Goal: Navigation & Orientation: Understand site structure

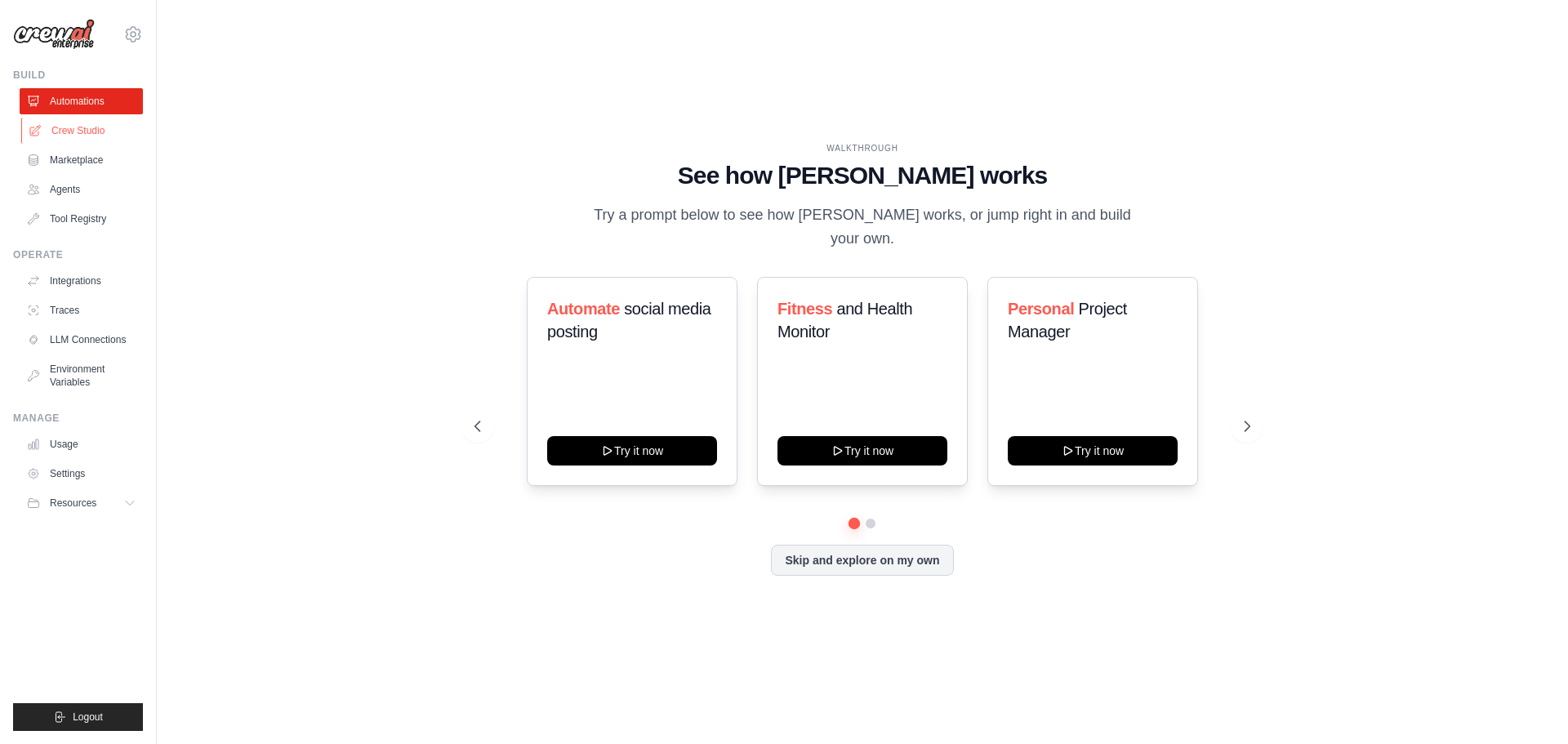
click at [70, 134] on link "Crew Studio" at bounding box center [83, 131] width 124 height 26
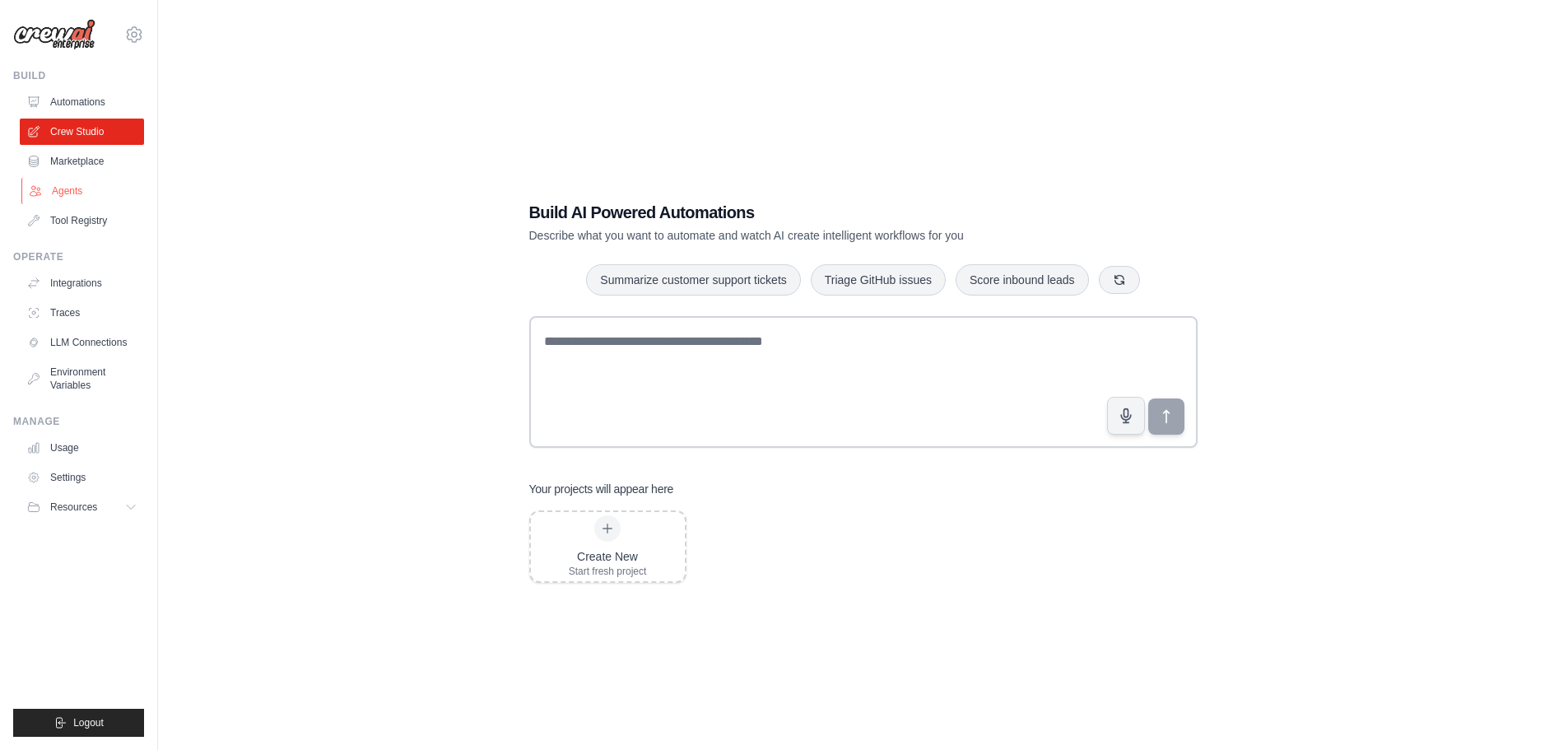
click at [64, 199] on link "Agents" at bounding box center [84, 191] width 125 height 27
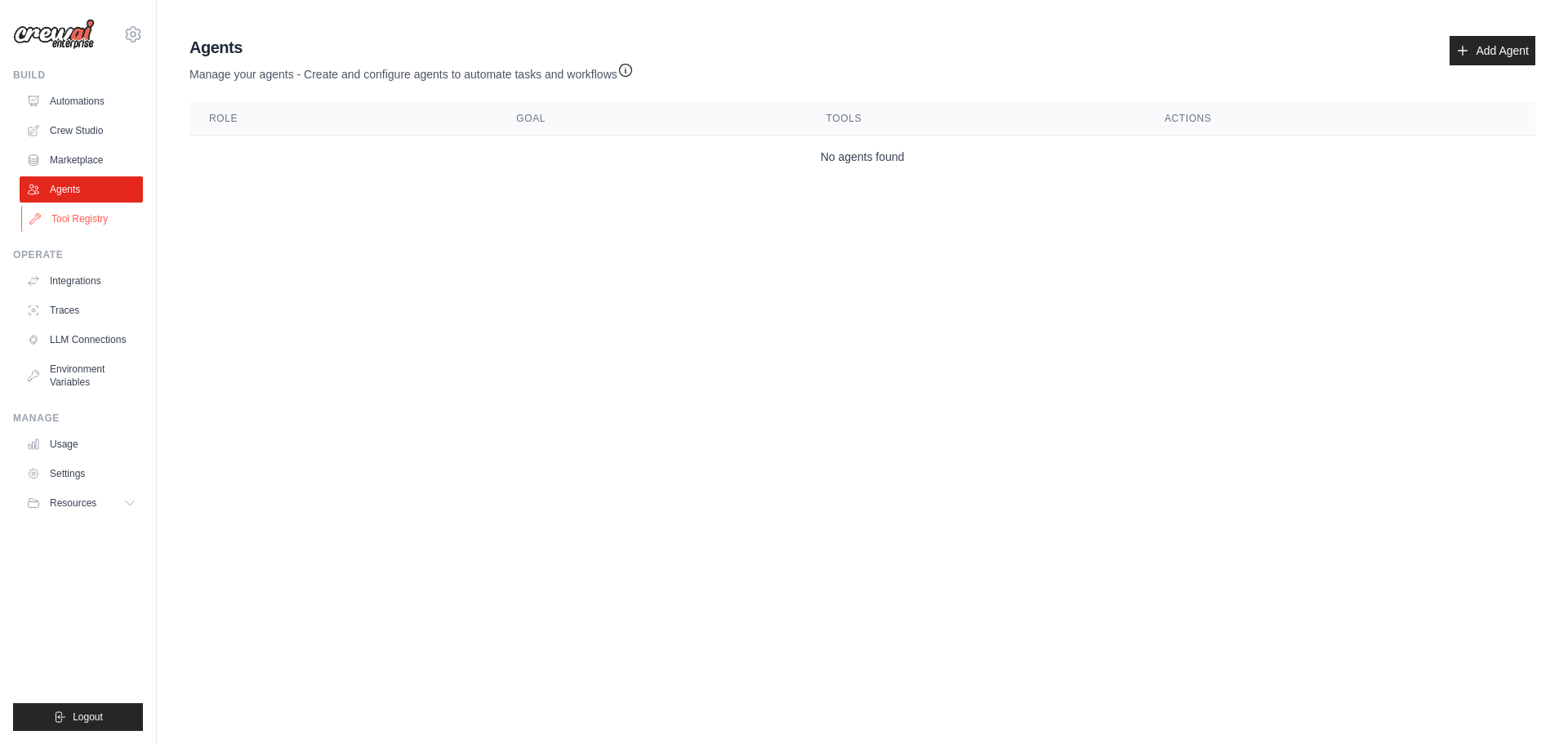
click at [66, 221] on link "Tool Registry" at bounding box center [83, 219] width 124 height 26
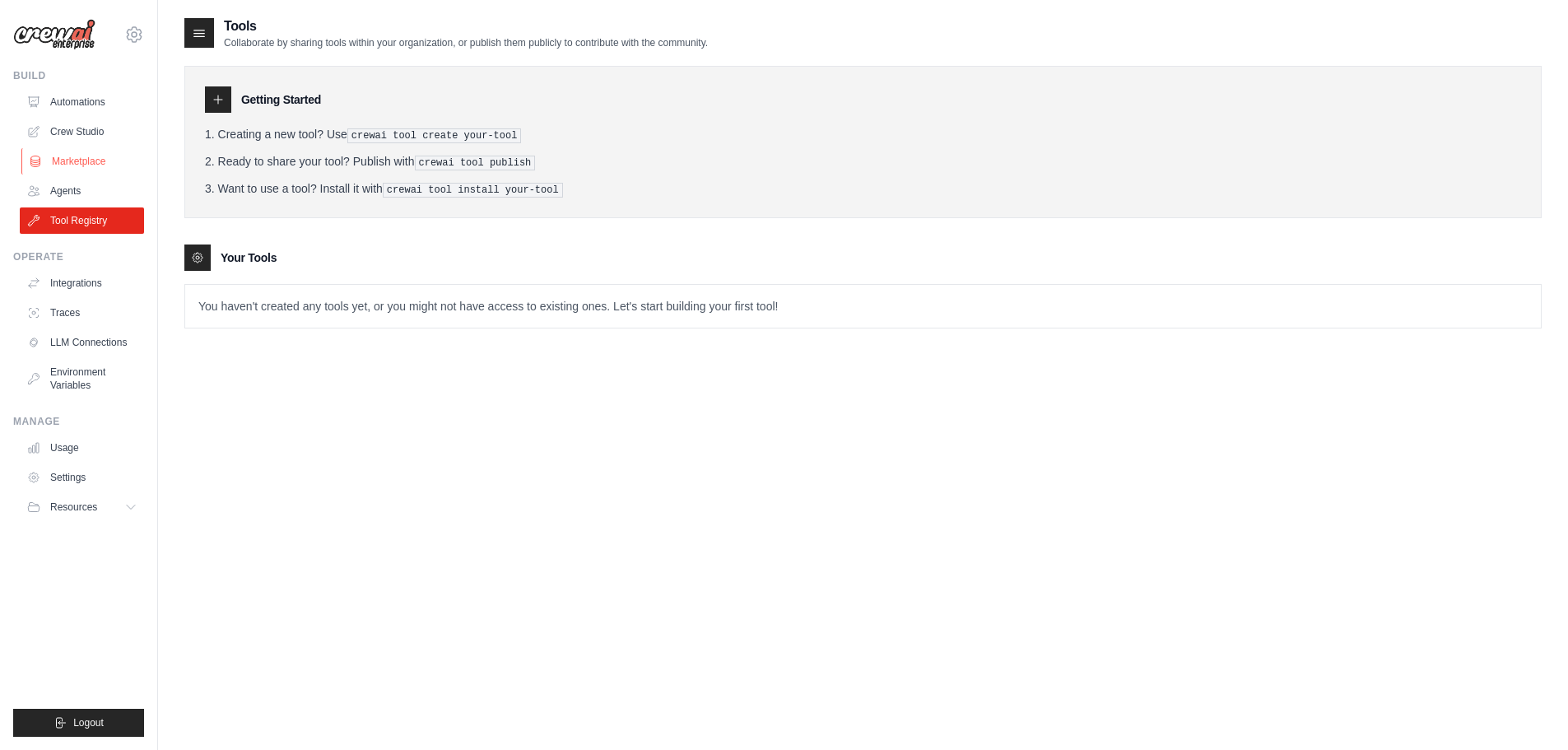
click at [69, 156] on link "Marketplace" at bounding box center [84, 161] width 125 height 27
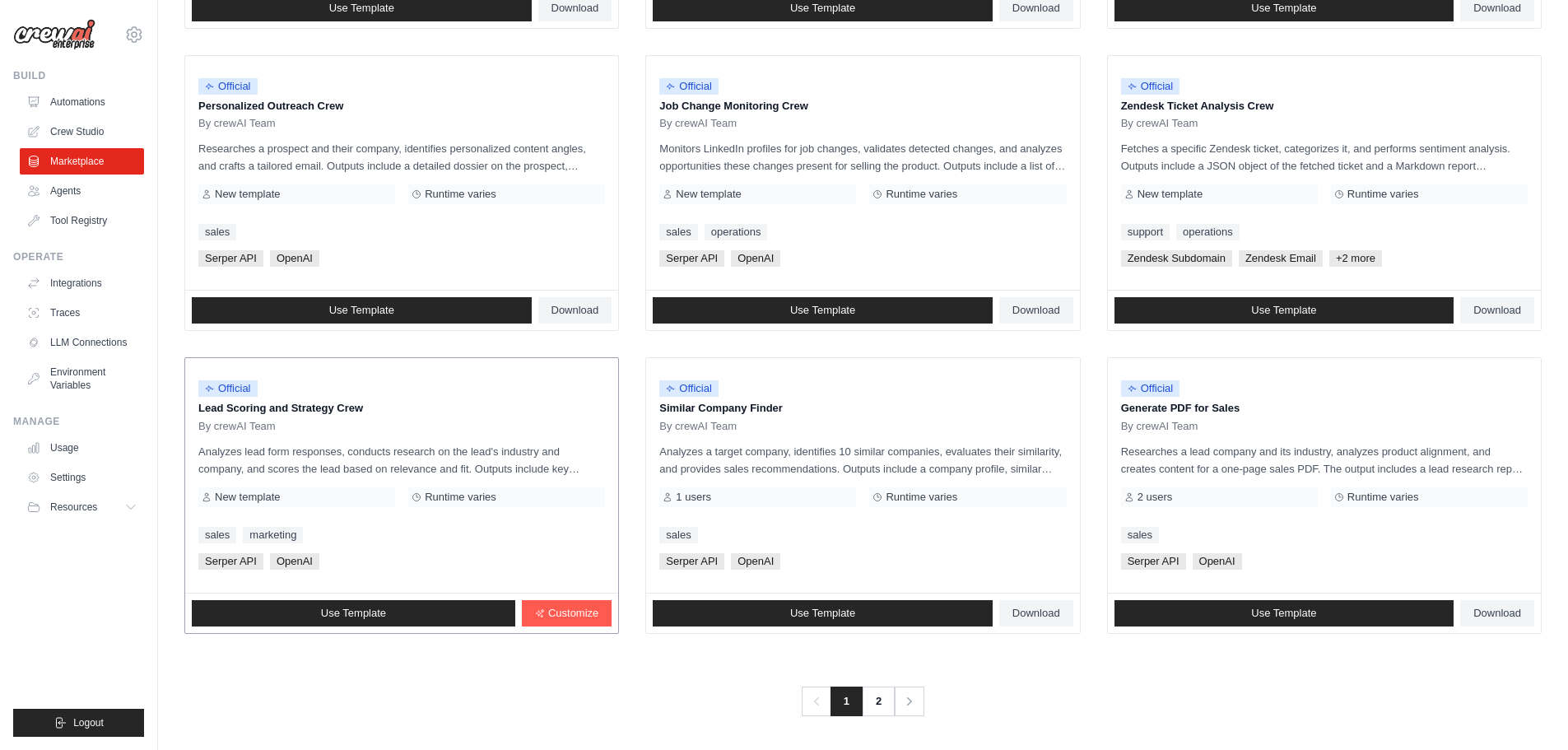
scroll to position [776, 0]
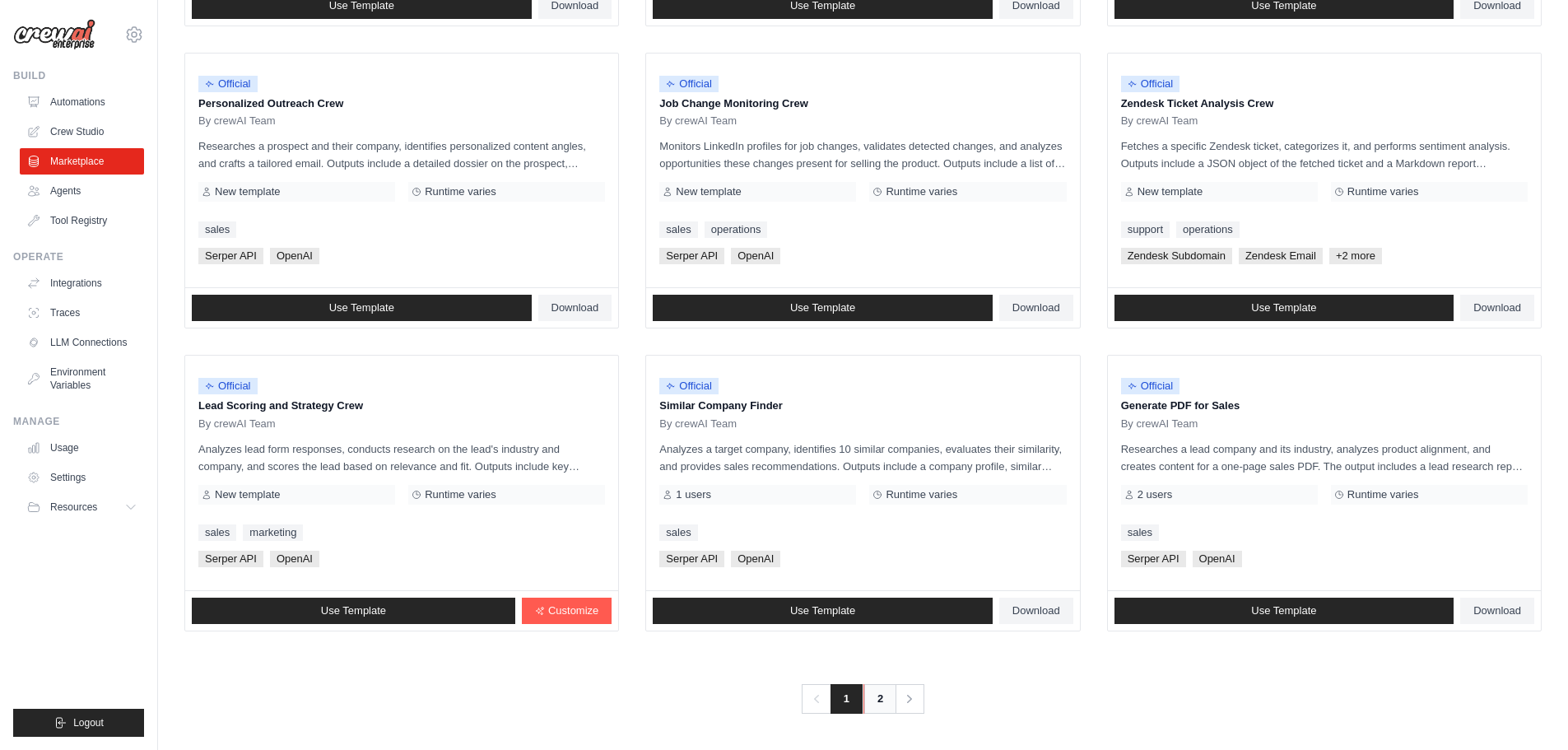
click at [877, 708] on link "2" at bounding box center [880, 699] width 33 height 30
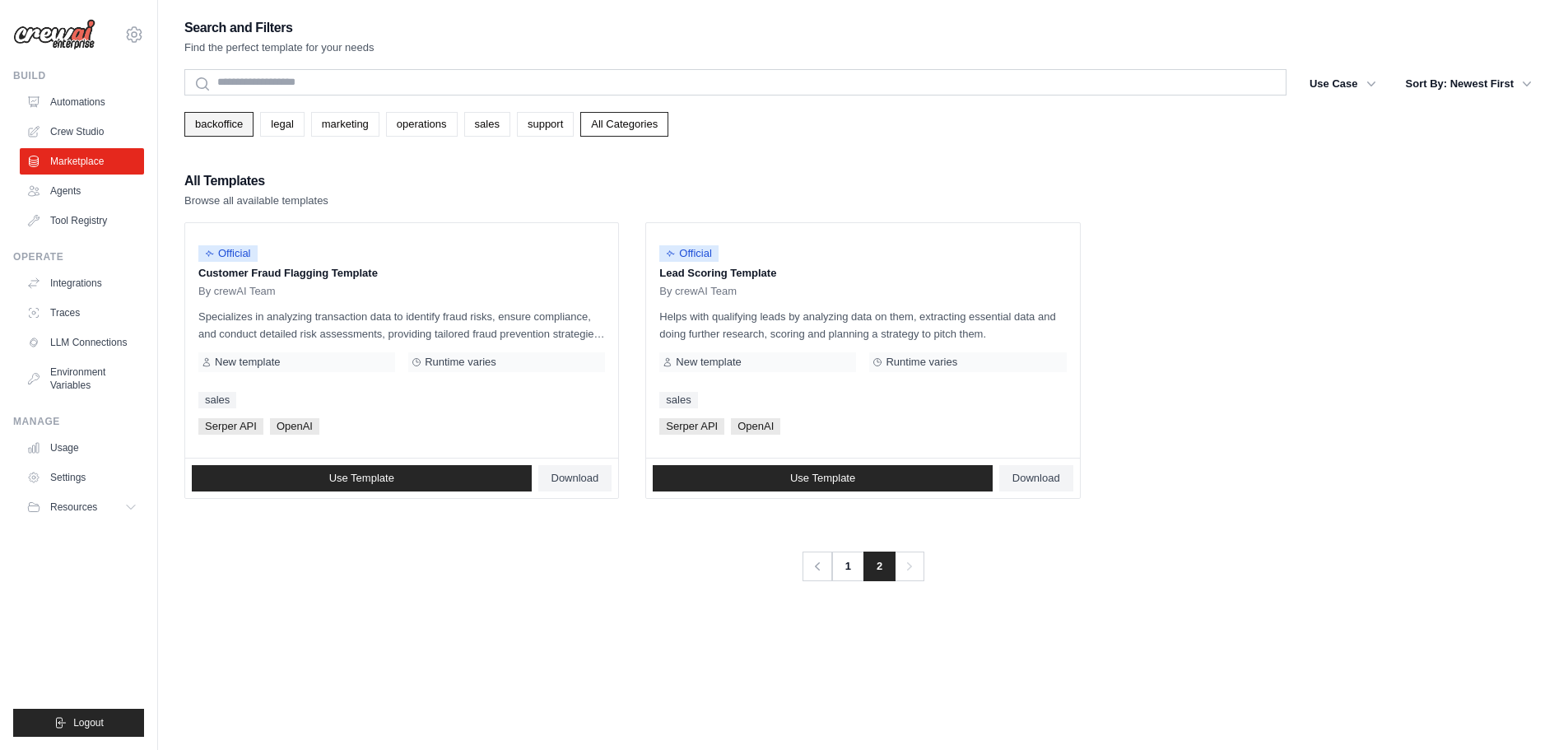
click at [208, 127] on link "backoffice" at bounding box center [219, 125] width 69 height 25
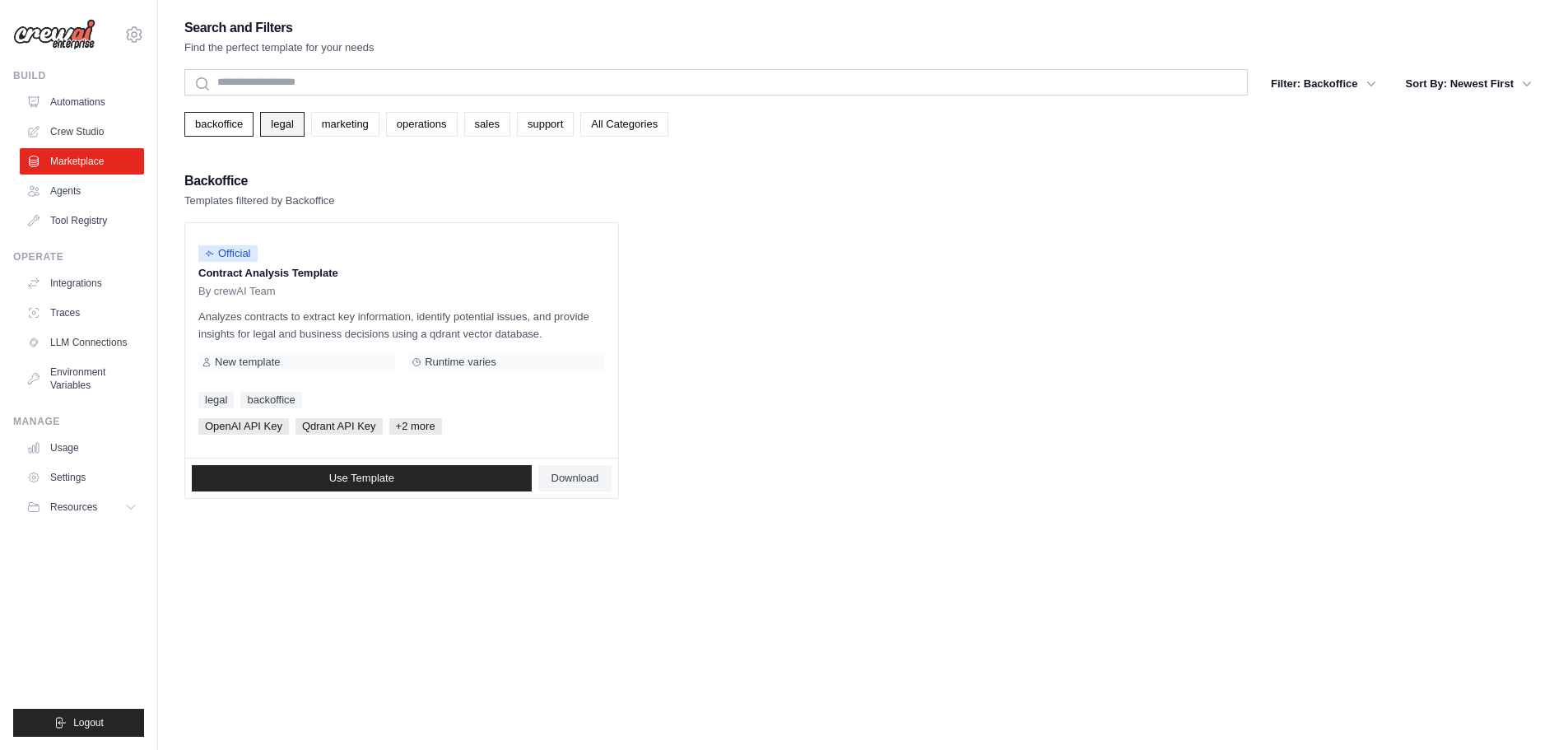
click at [272, 124] on link "legal" at bounding box center [282, 125] width 43 height 25
click at [332, 123] on link "marketing" at bounding box center [345, 125] width 68 height 25
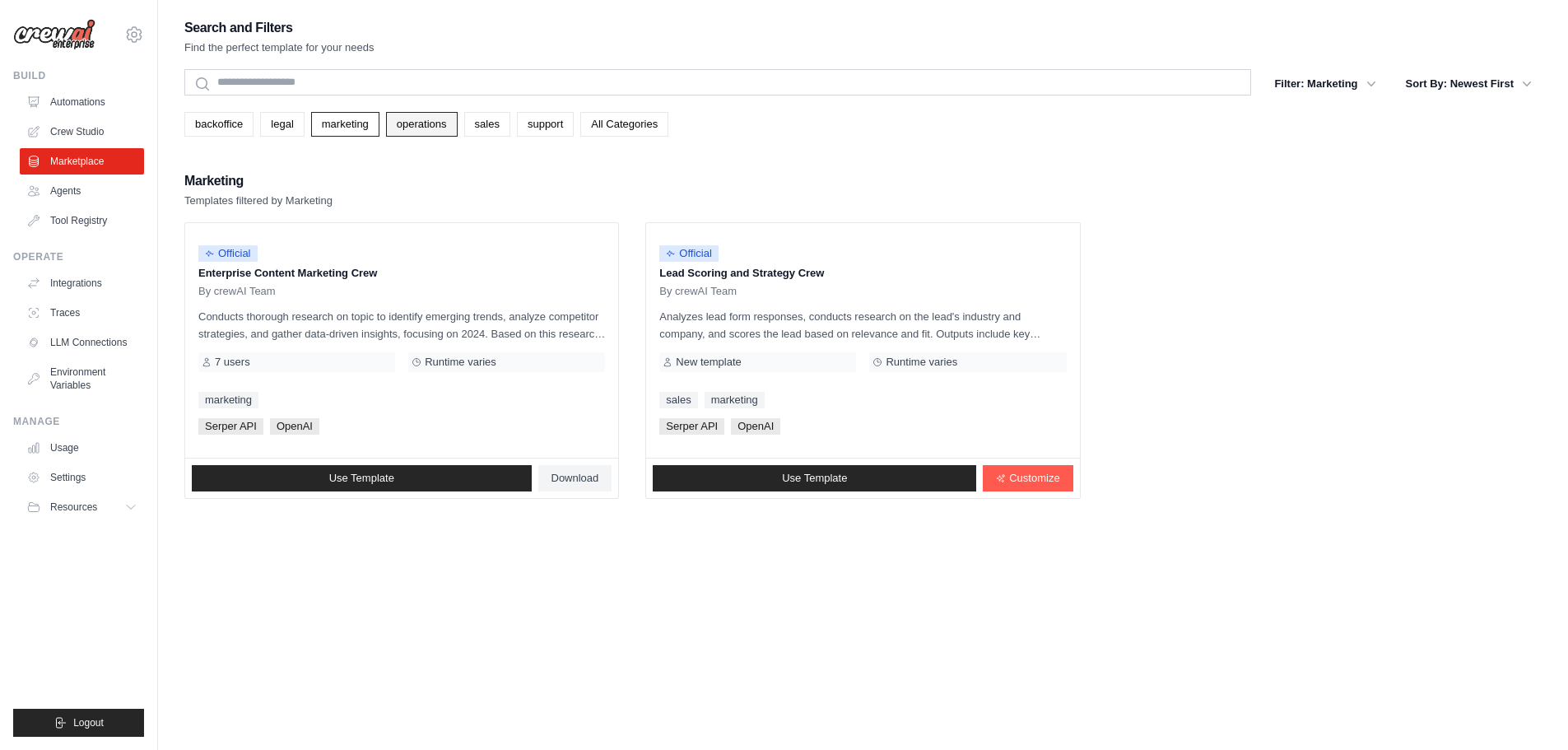
click at [407, 127] on link "operations" at bounding box center [421, 125] width 71 height 25
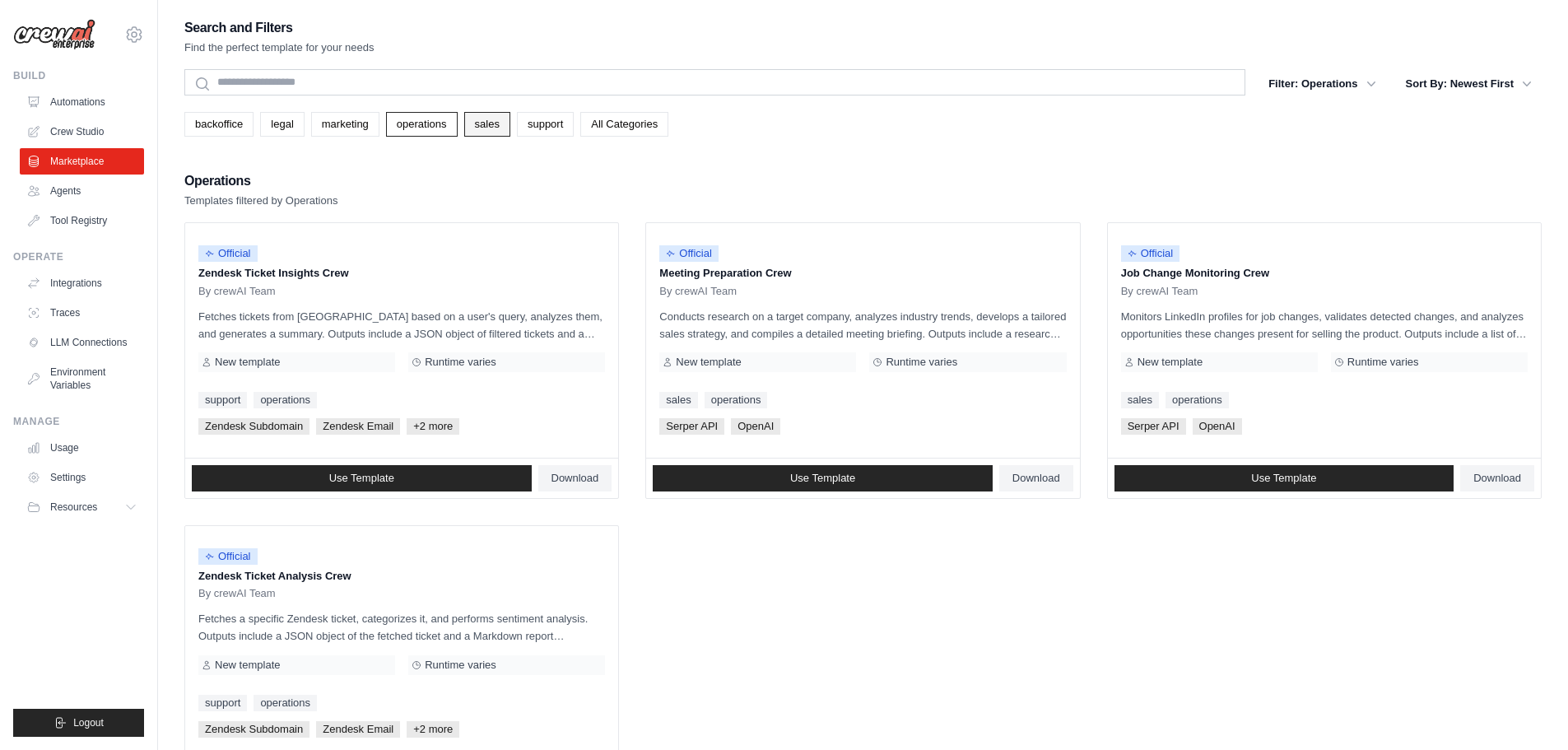
click at [494, 125] on link "sales" at bounding box center [487, 125] width 46 height 25
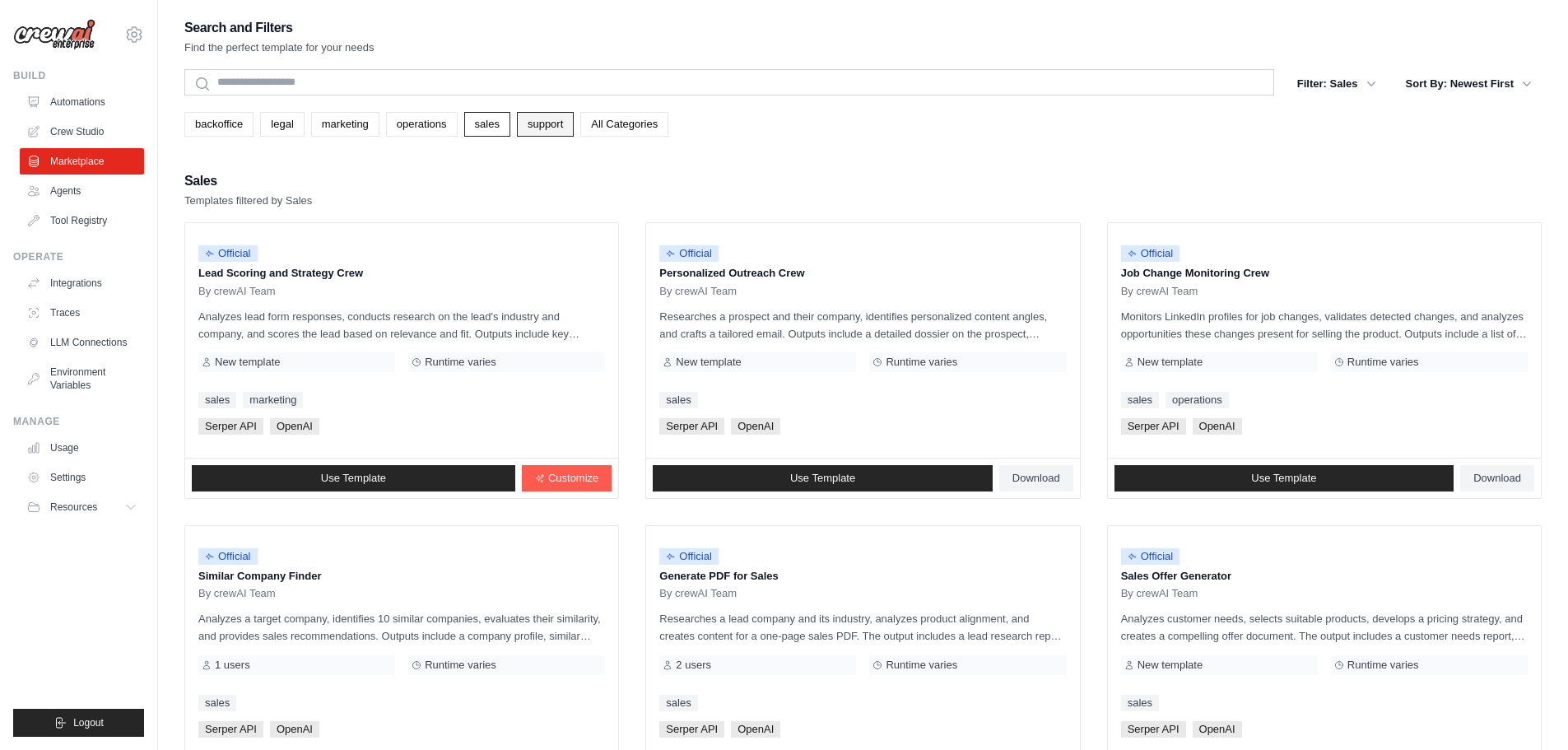
click at [553, 121] on link "support" at bounding box center [545, 125] width 57 height 25
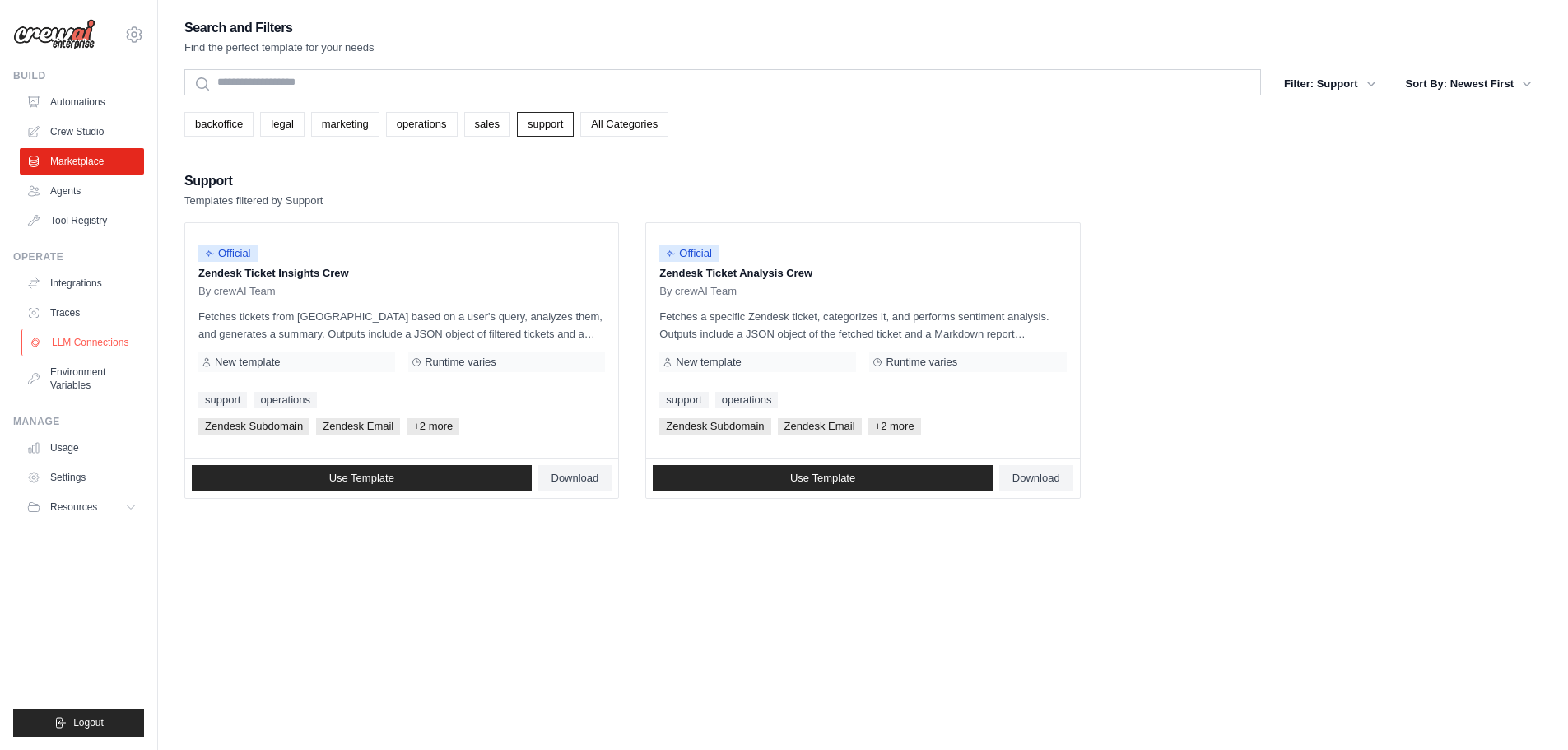
click at [102, 343] on link "LLM Connections" at bounding box center [84, 343] width 125 height 27
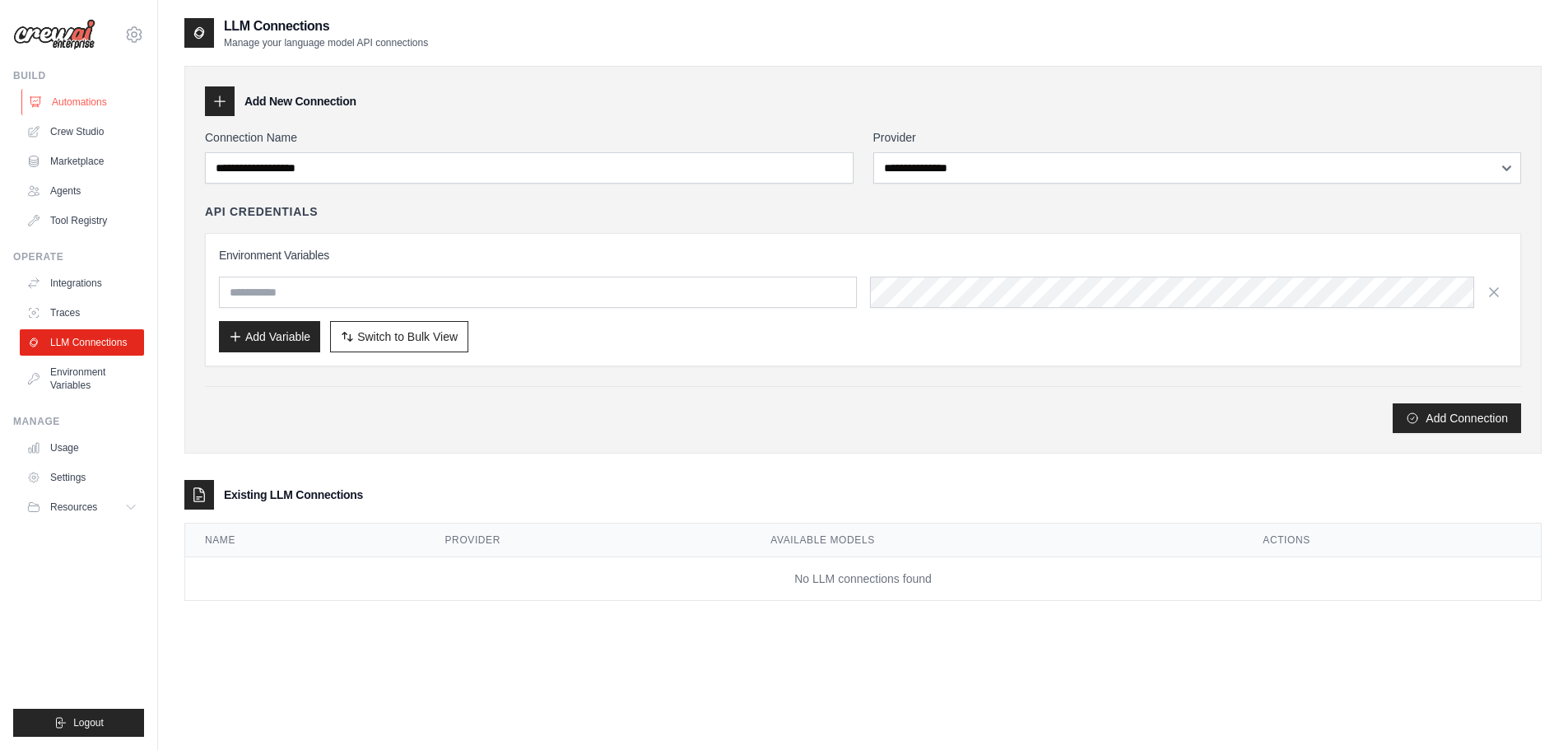
click at [70, 106] on link "Automations" at bounding box center [84, 102] width 125 height 27
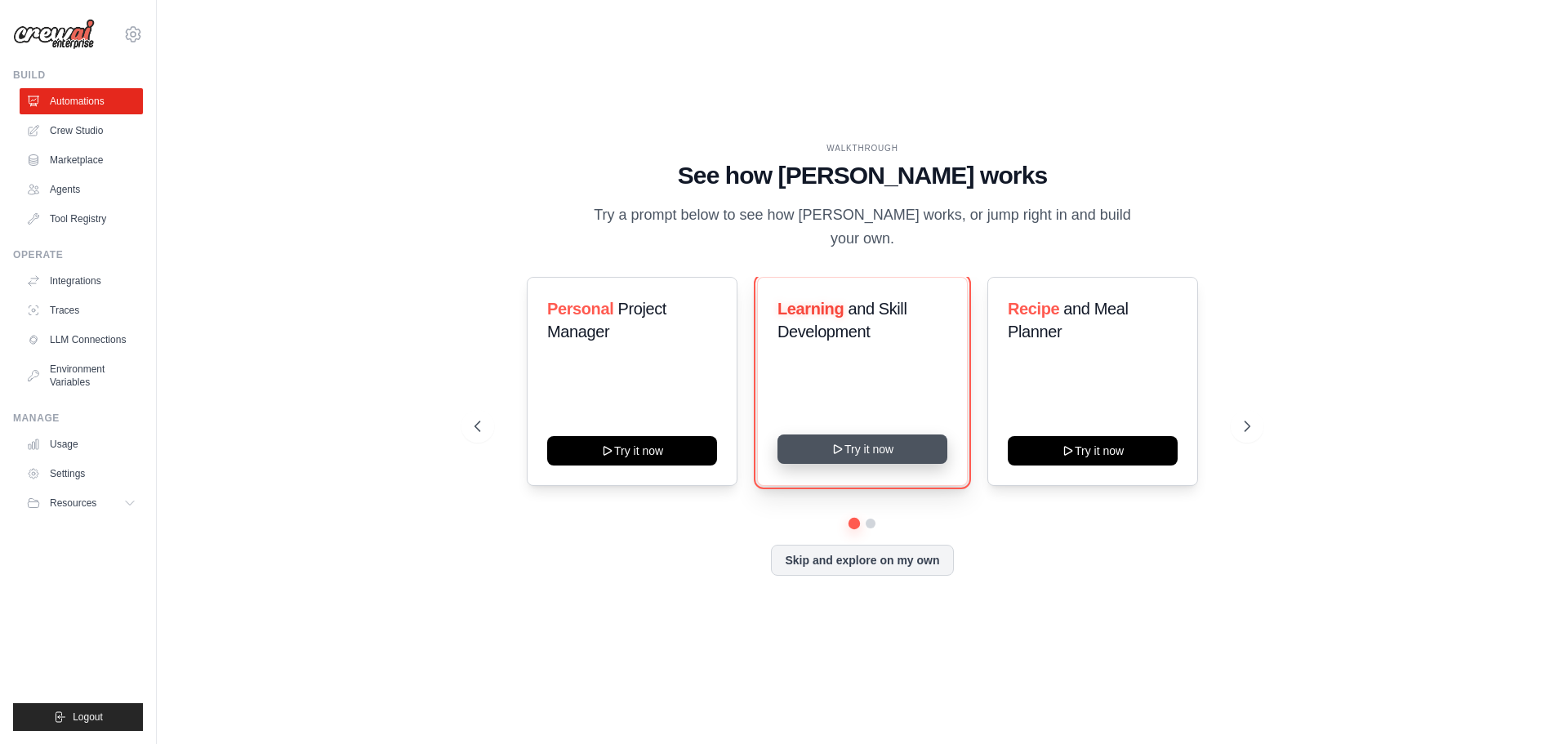
click at [852, 438] on button "Try it now" at bounding box center [862, 450] width 170 height 30
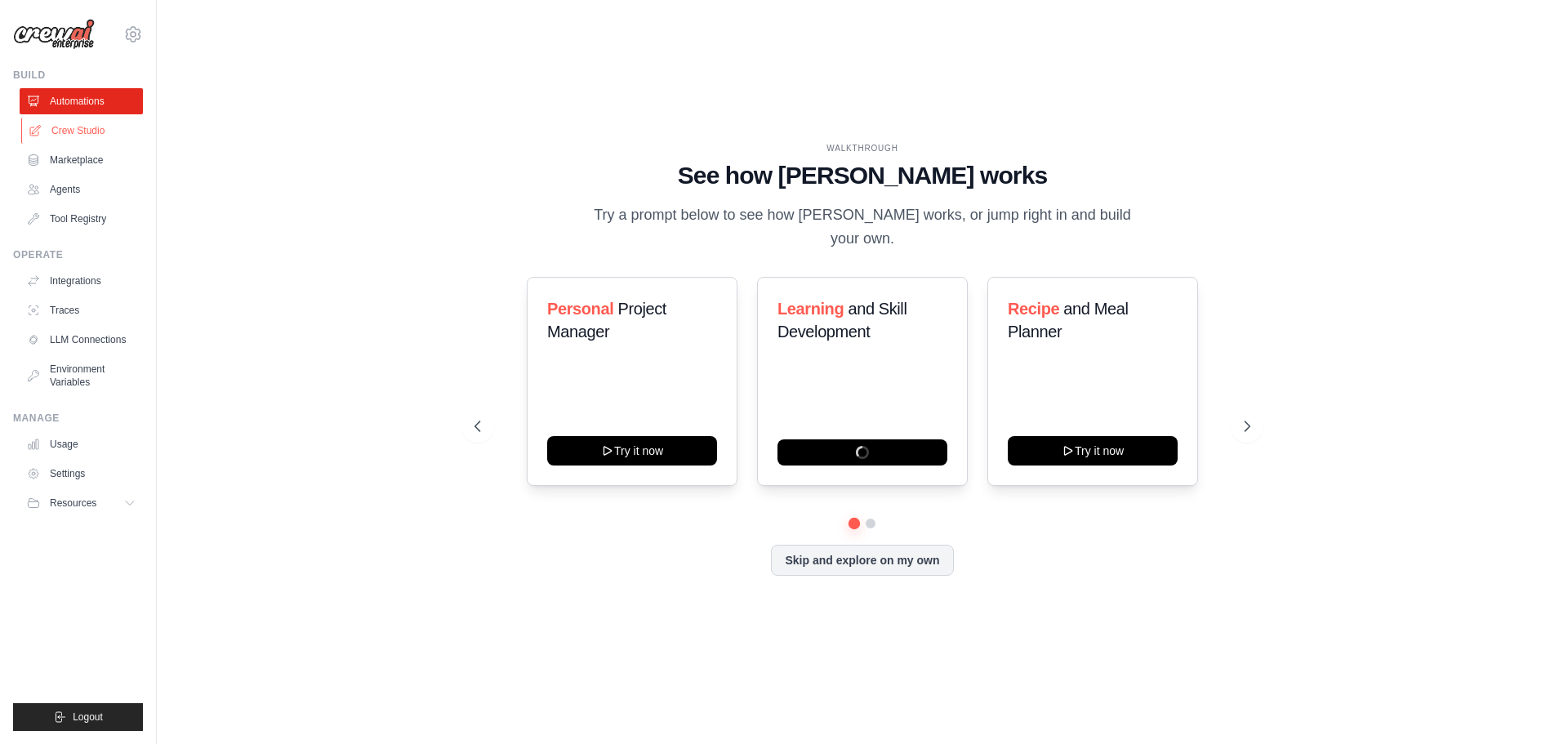
click at [76, 128] on link "Crew Studio" at bounding box center [83, 131] width 124 height 26
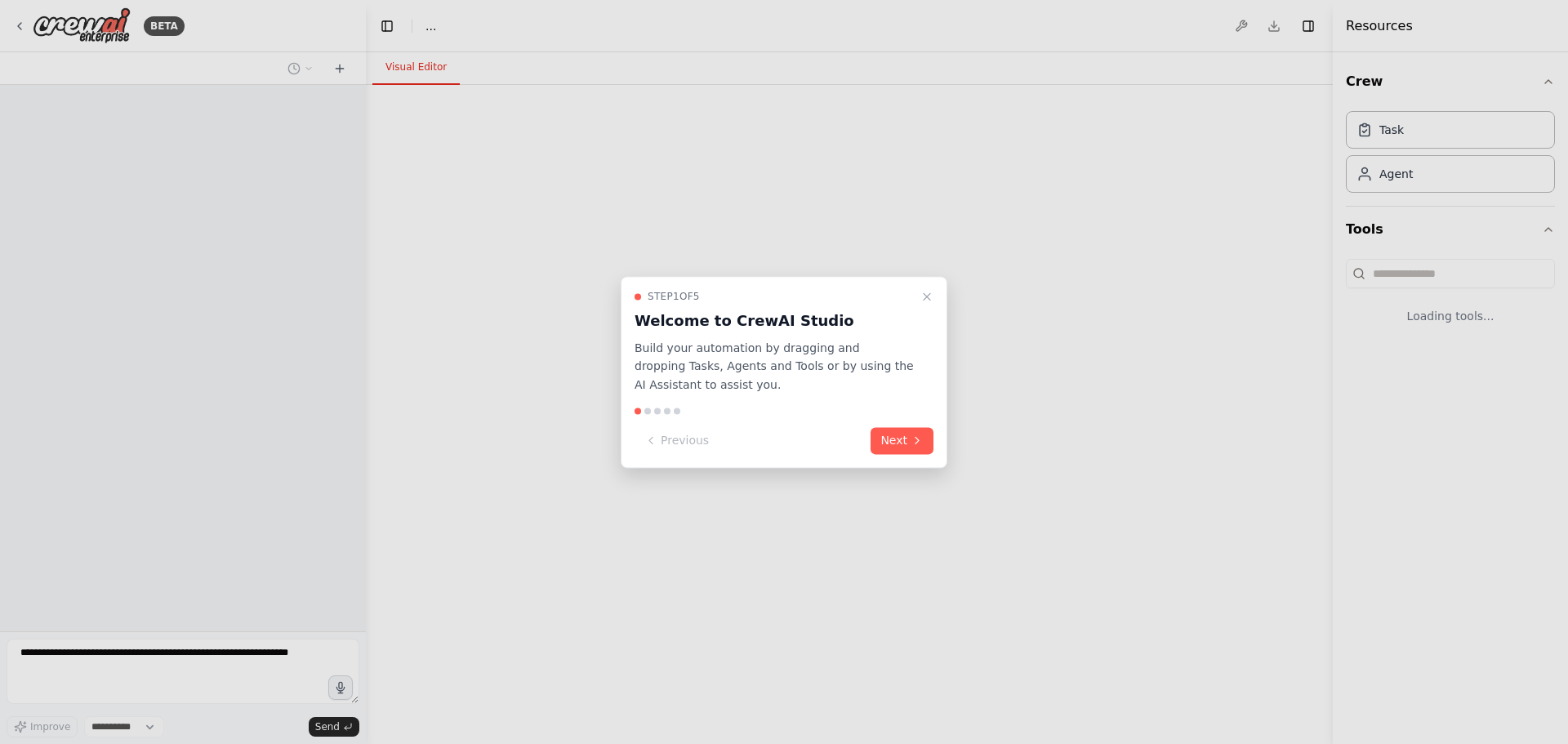
select select "****"
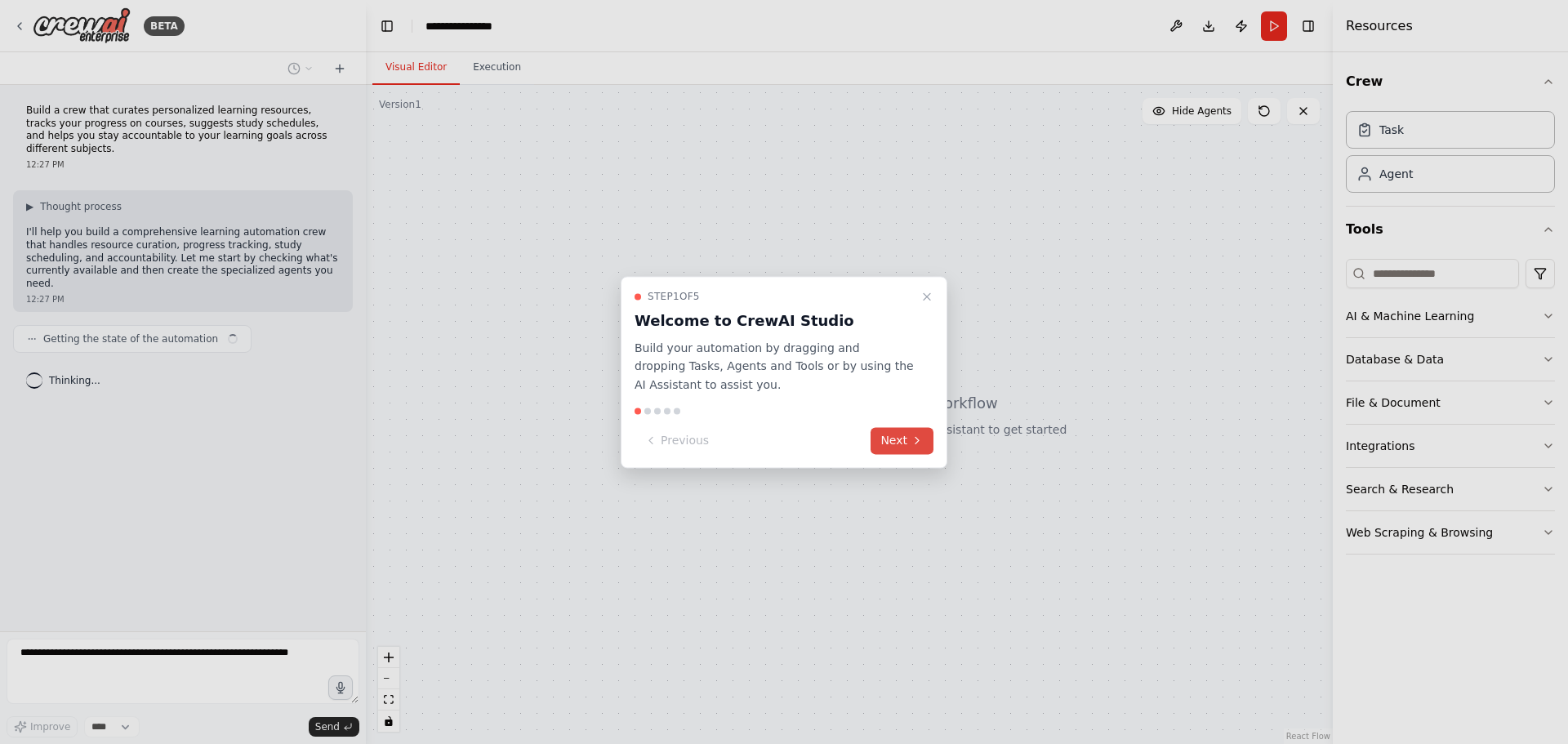
click at [895, 441] on button "Next" at bounding box center [902, 440] width 63 height 27
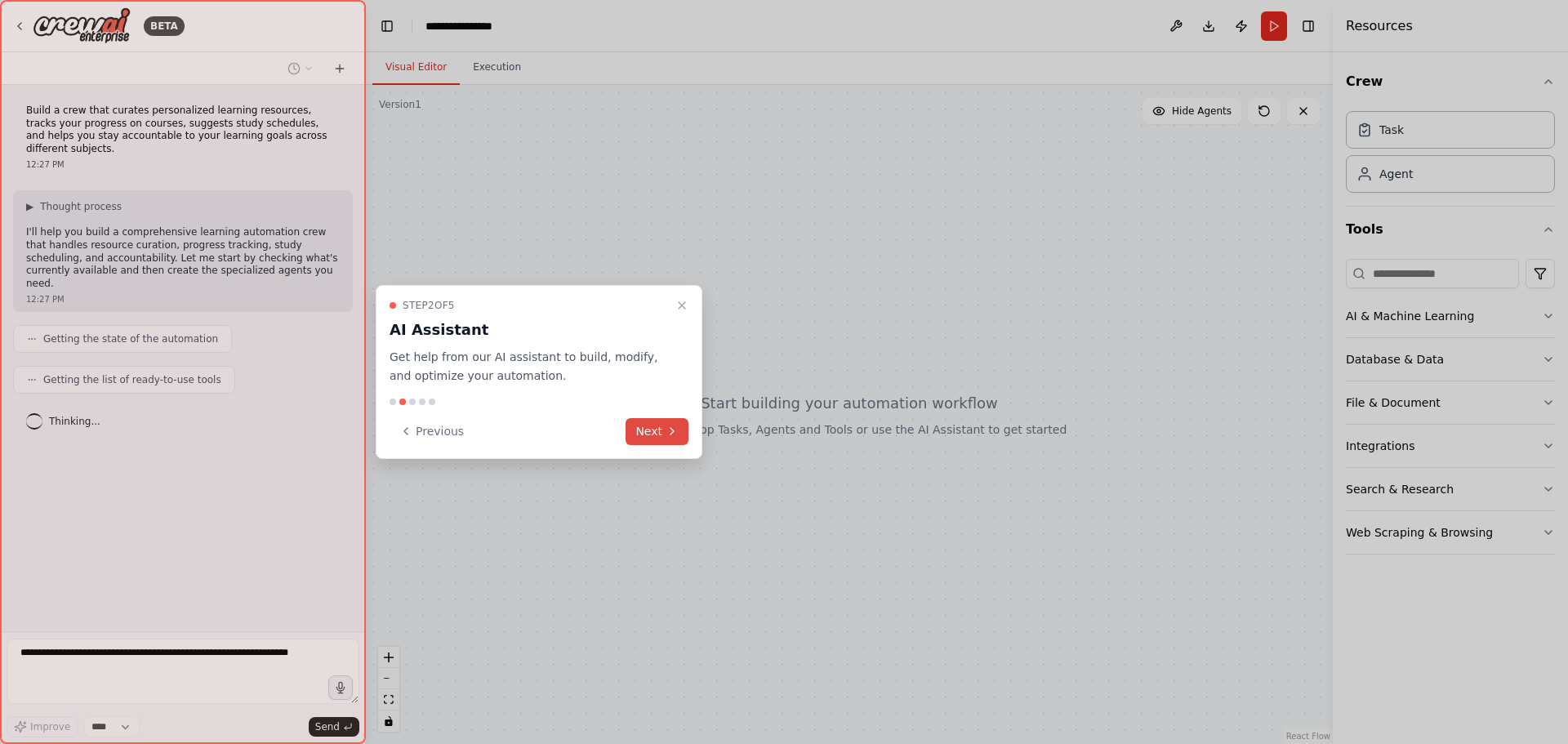
click at [655, 431] on button "Next" at bounding box center [657, 431] width 63 height 27
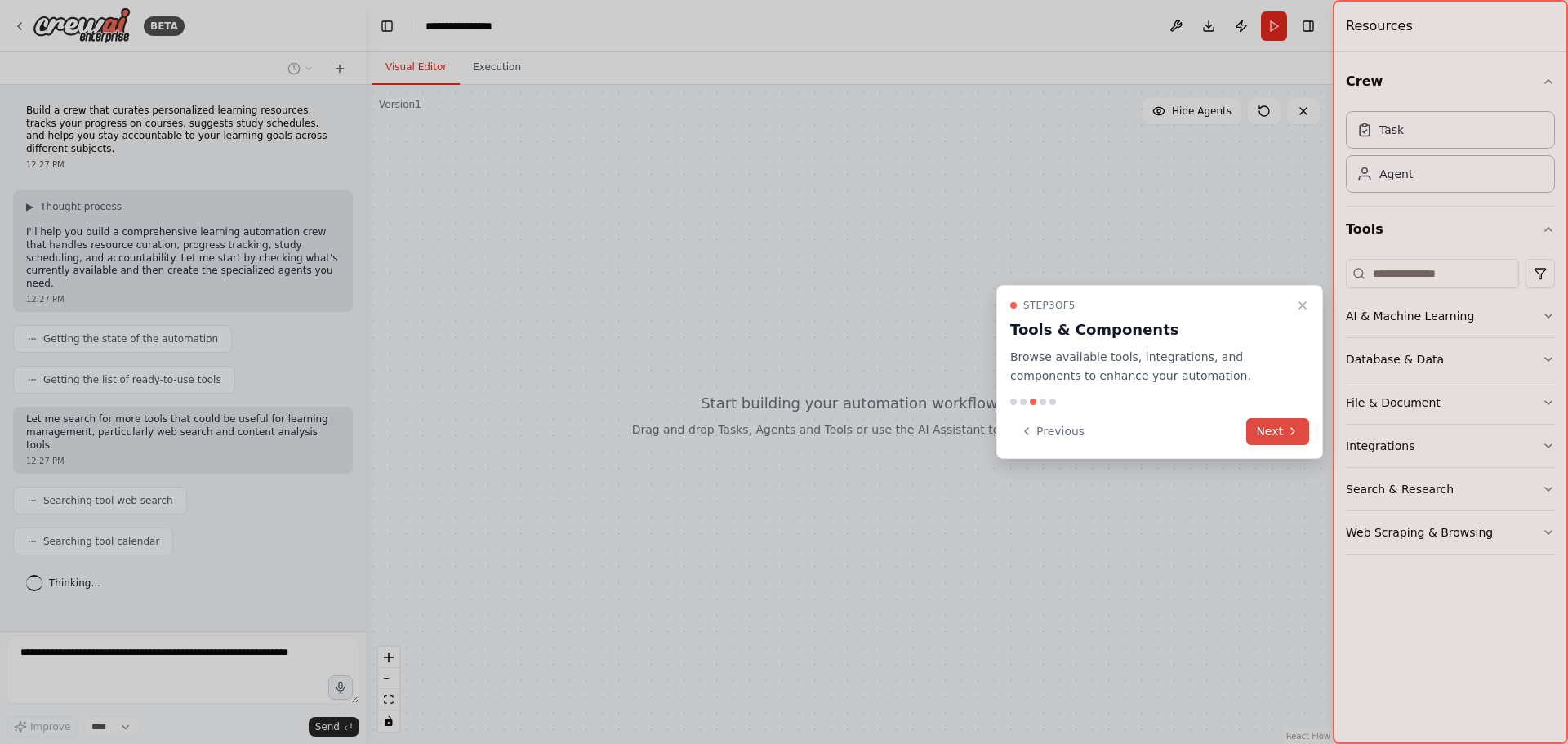
click at [1283, 426] on button "Next" at bounding box center [1277, 431] width 63 height 27
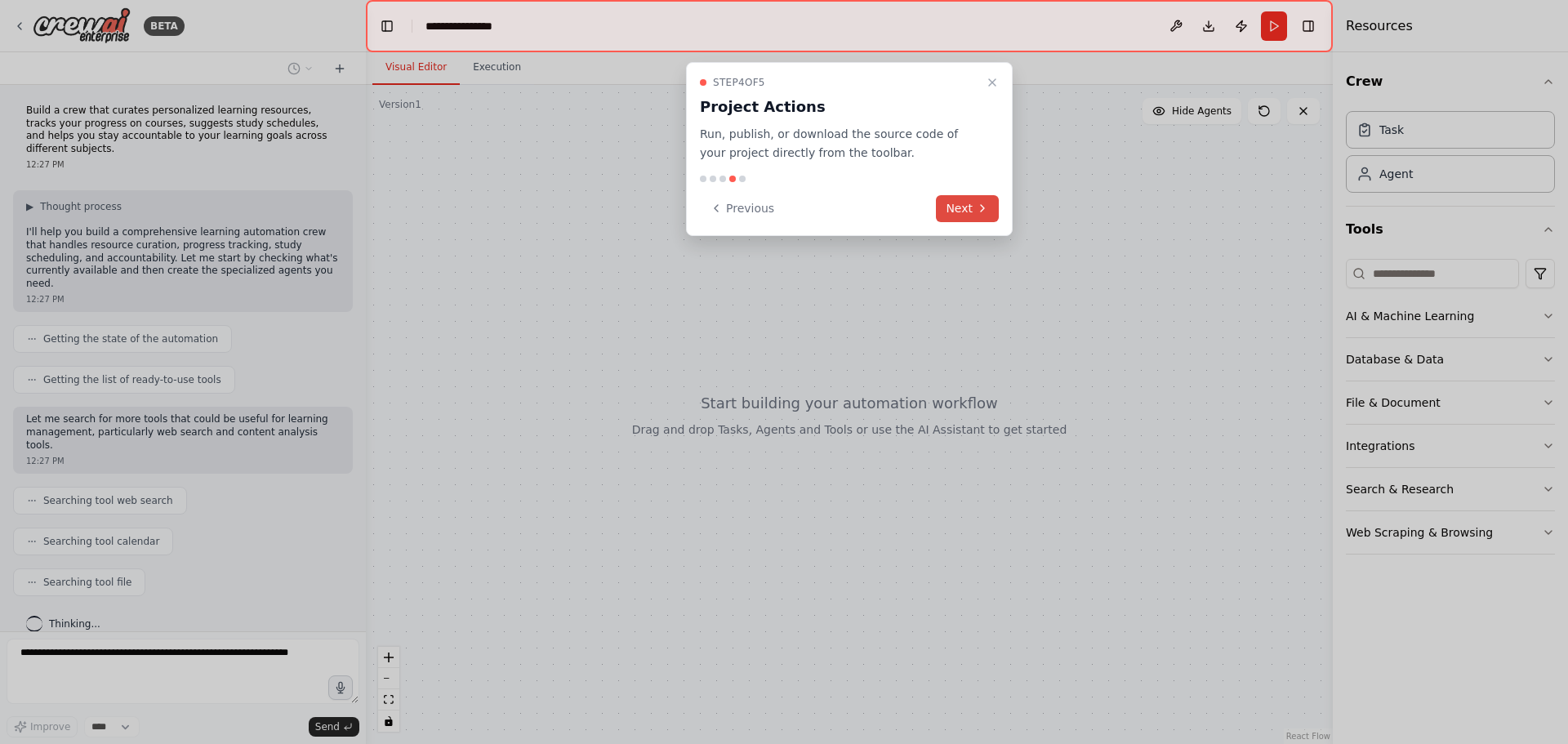
click at [979, 211] on icon at bounding box center [983, 209] width 13 height 13
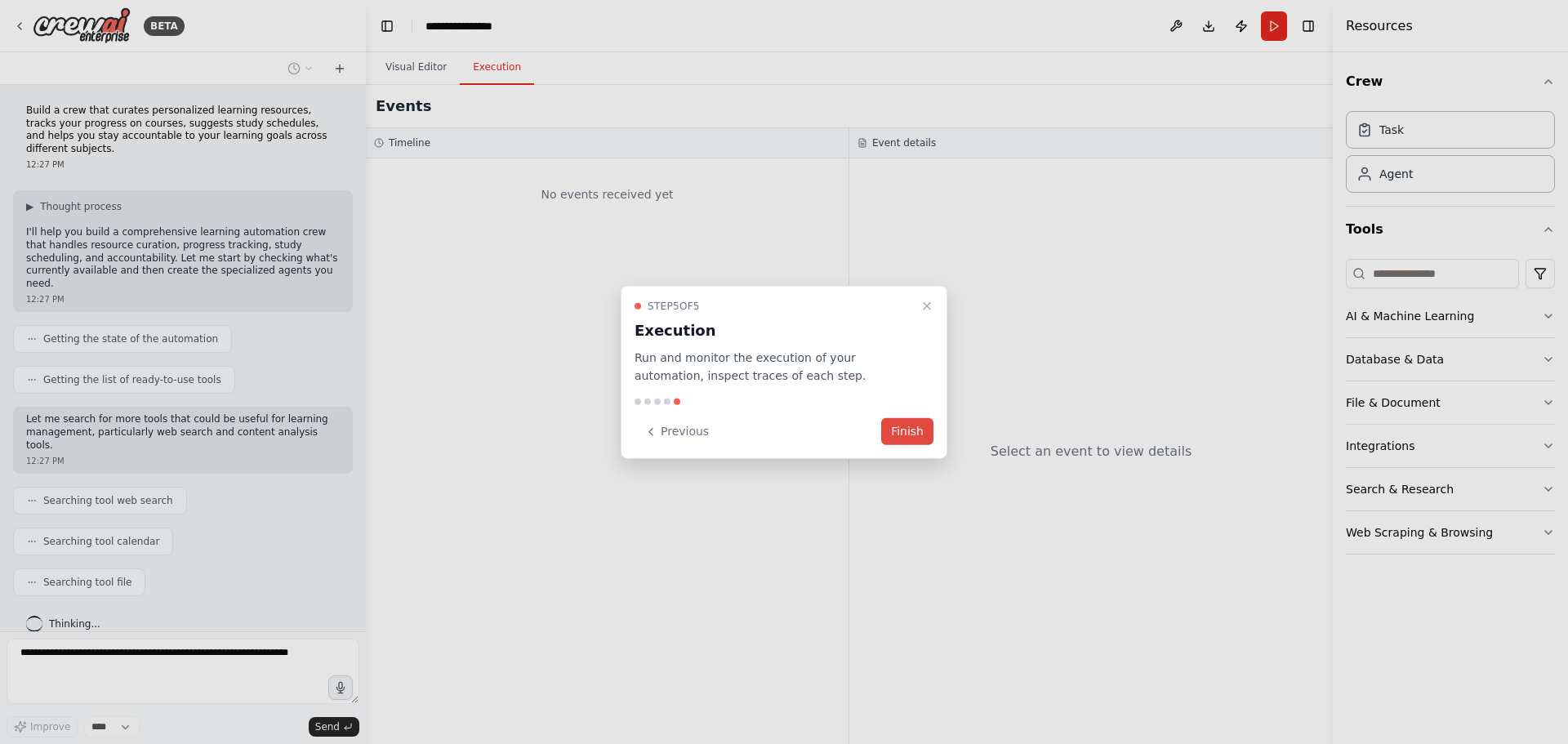
click at [913, 422] on button "Finish" at bounding box center [907, 431] width 52 height 27
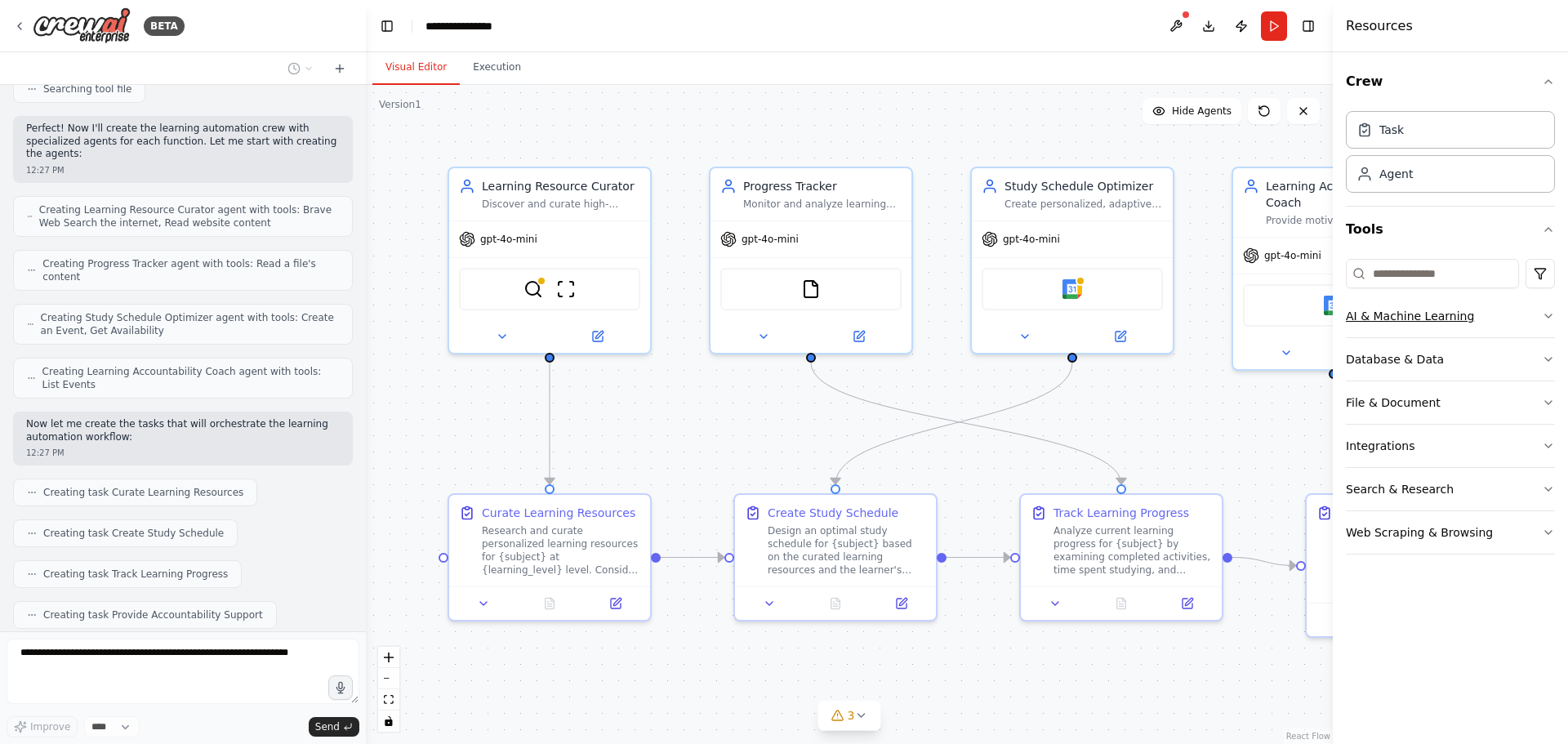
scroll to position [577, 0]
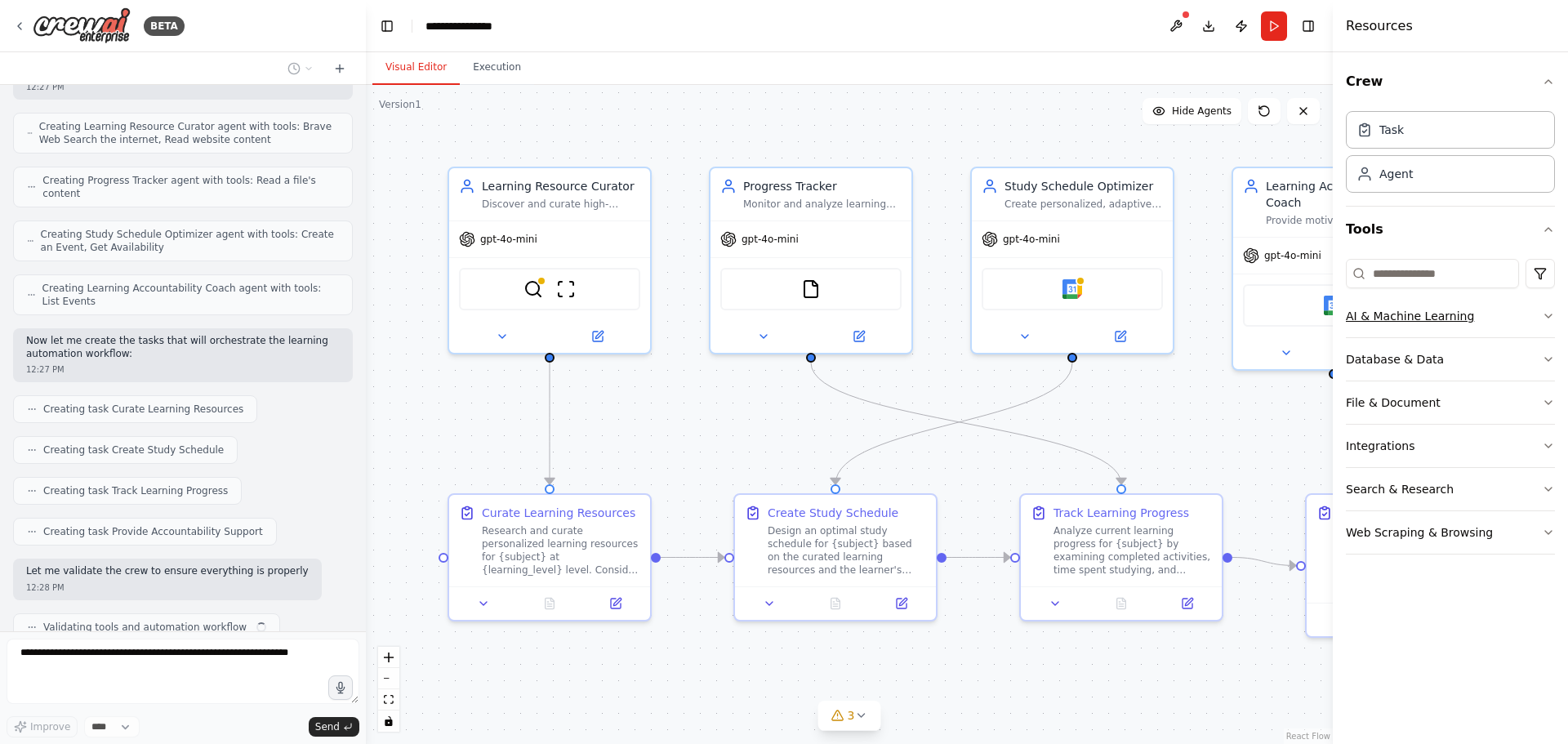
click at [1543, 327] on button "AI & Machine Learning" at bounding box center [1450, 317] width 209 height 43
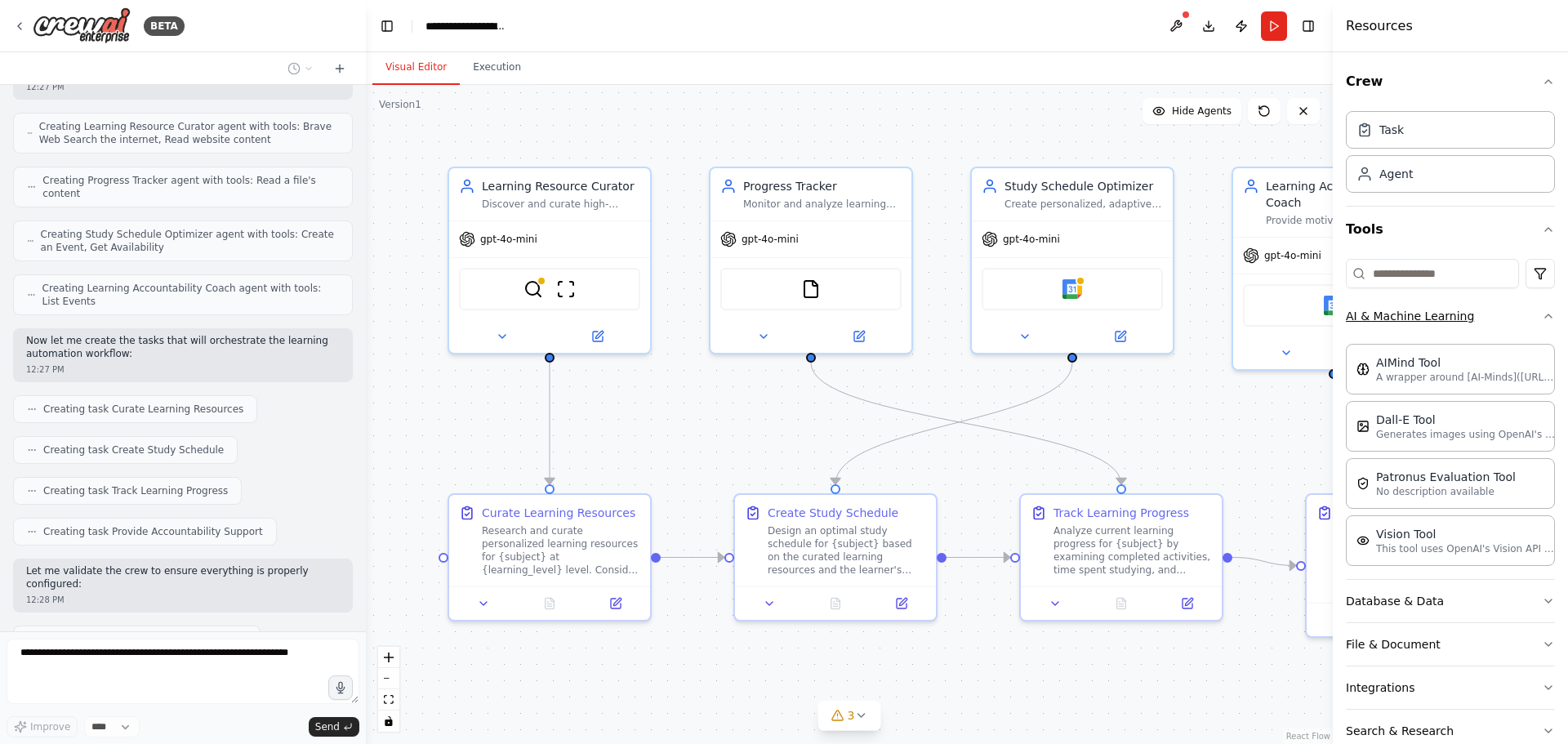
scroll to position [672, 0]
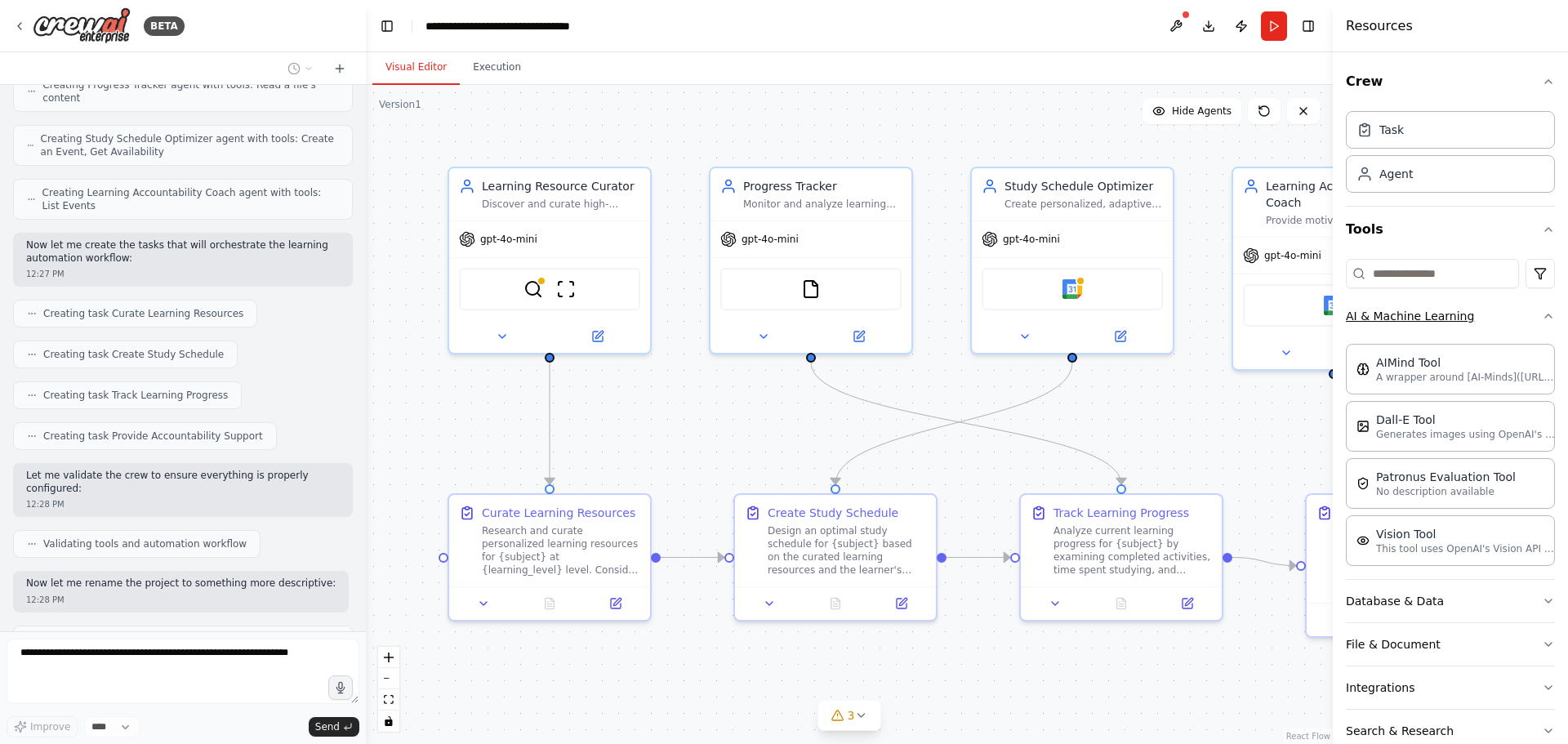
click at [1543, 327] on div "Crew Task Agent Tools AI & Machine Learning AIMind Tool A wrapper around [AI-Mi…" at bounding box center [1449, 398] width 235 height 692
click at [1542, 316] on icon "button" at bounding box center [1548, 316] width 13 height 13
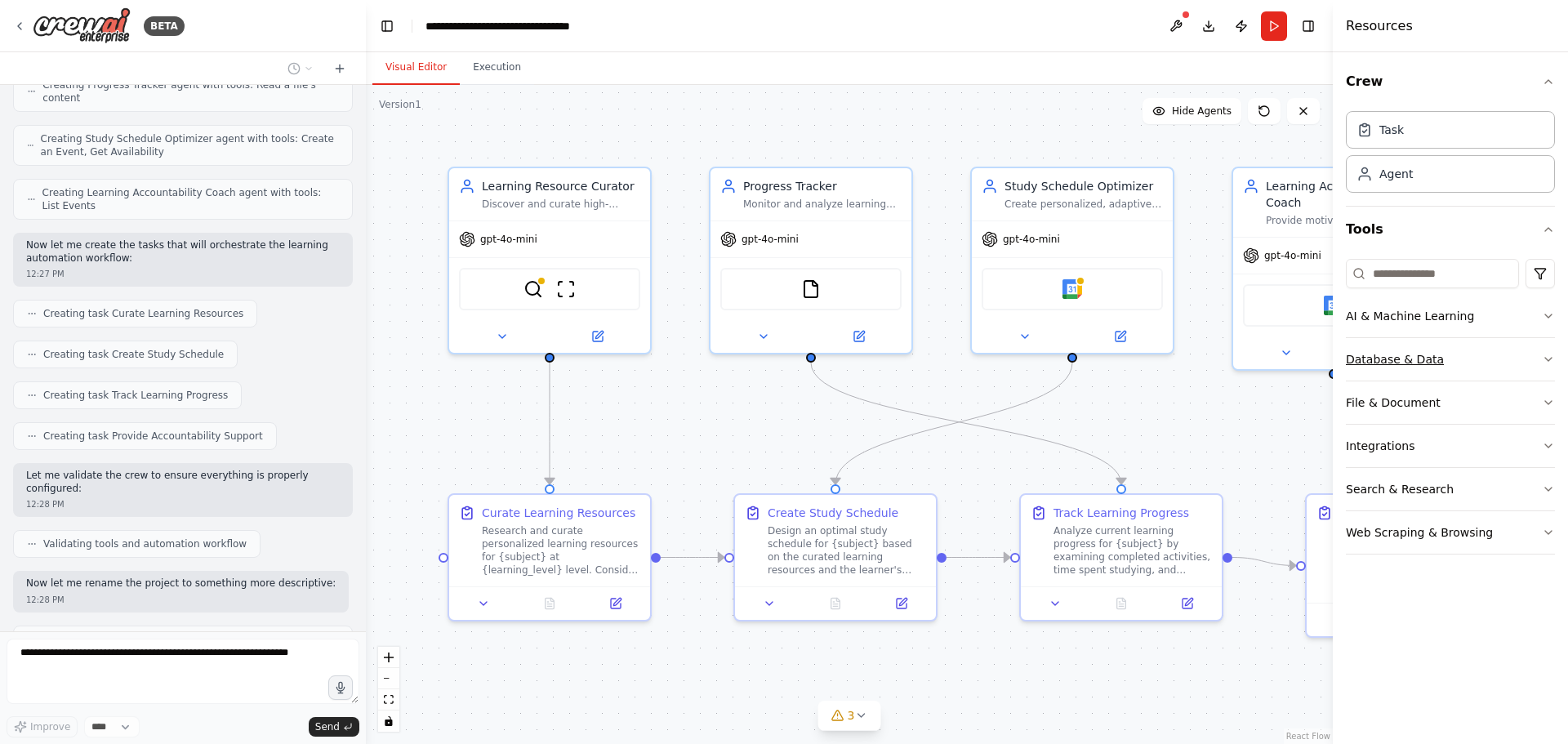
click at [1552, 365] on icon "button" at bounding box center [1548, 360] width 13 height 13
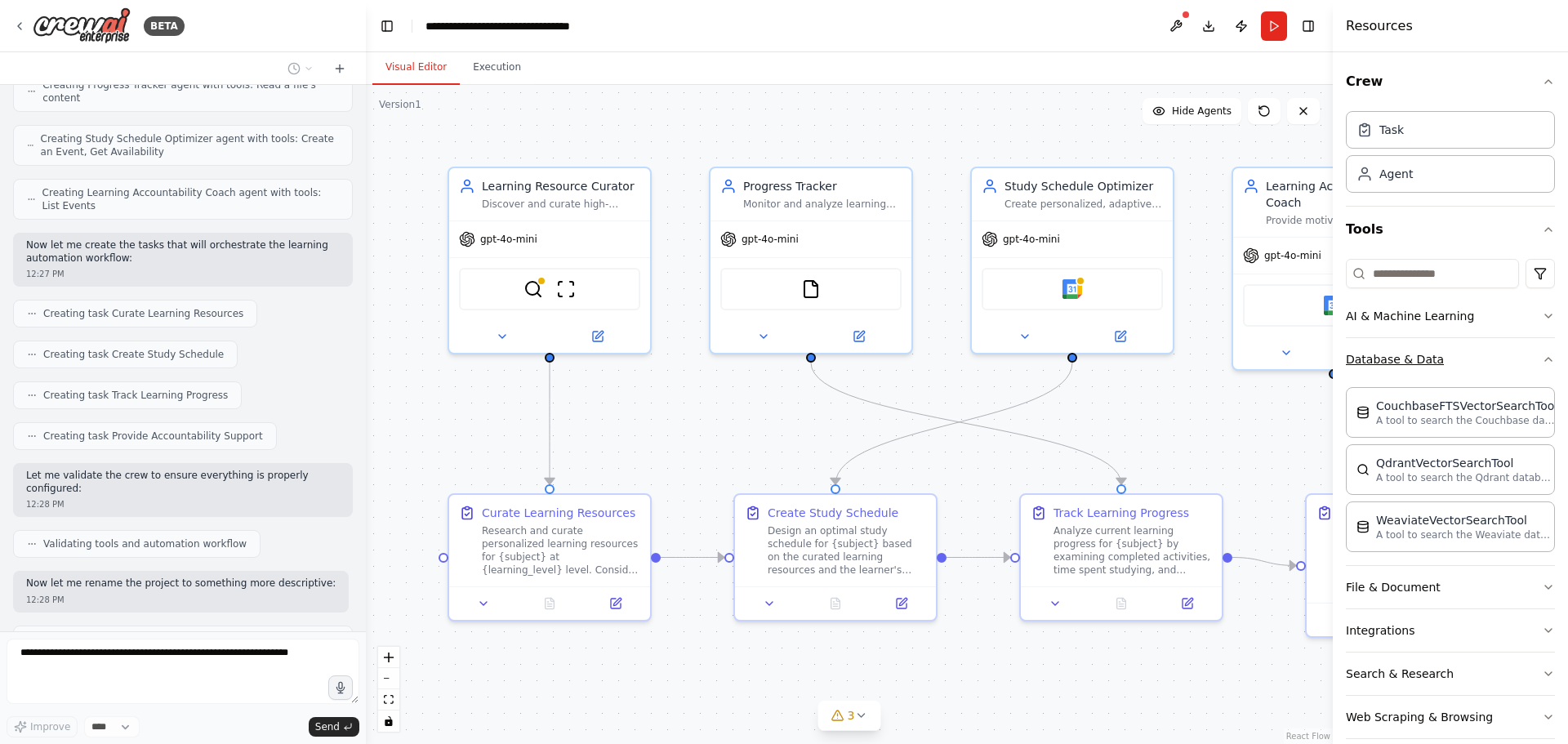
click at [1552, 365] on div "Crew Task Agent Tools AI & Machine Learning Database & Data CouchbaseFTSVectorS…" at bounding box center [1449, 398] width 235 height 692
click at [1542, 364] on icon "button" at bounding box center [1548, 360] width 13 height 13
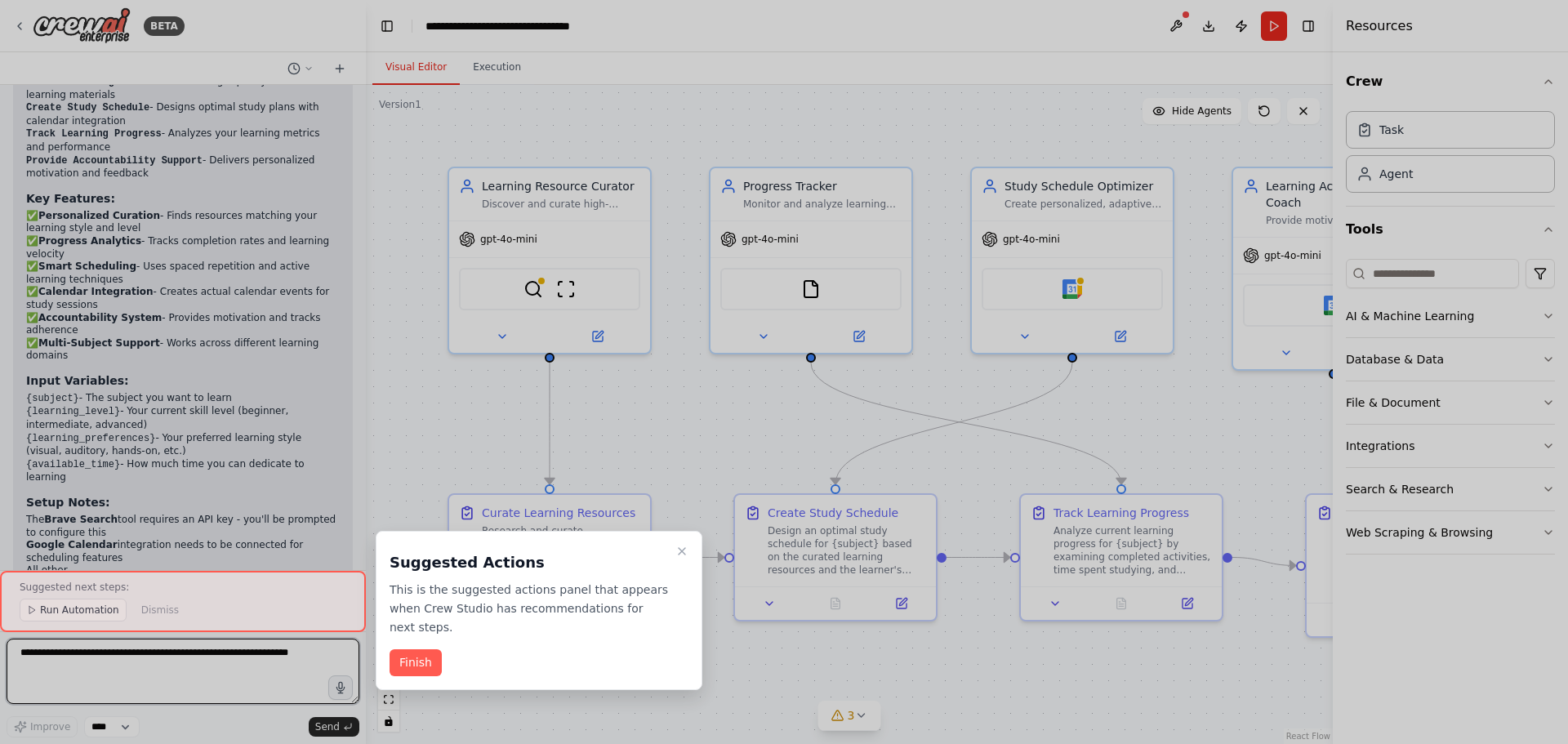
scroll to position [1527, 0]
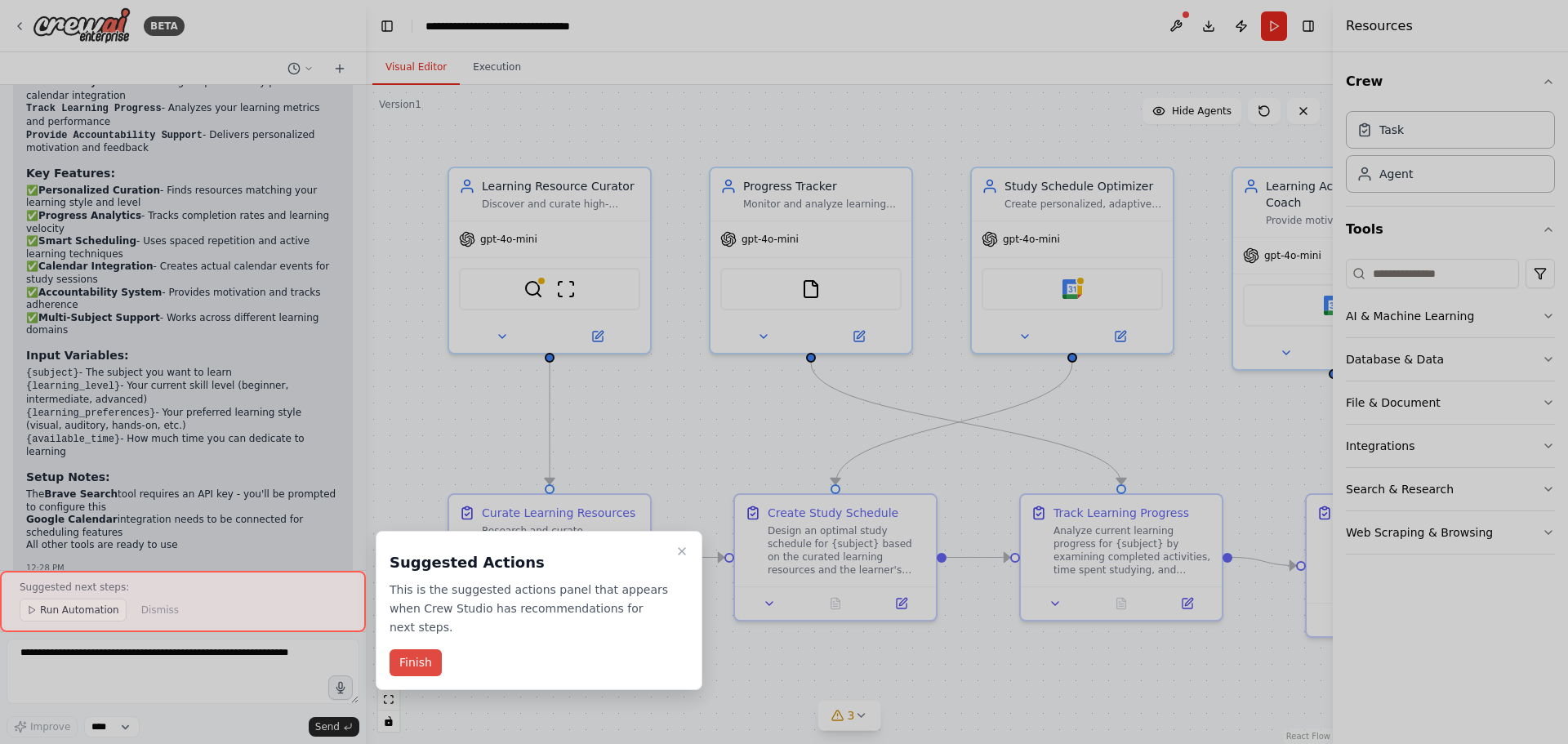
click at [422, 649] on button "Finish" at bounding box center [415, 662] width 52 height 27
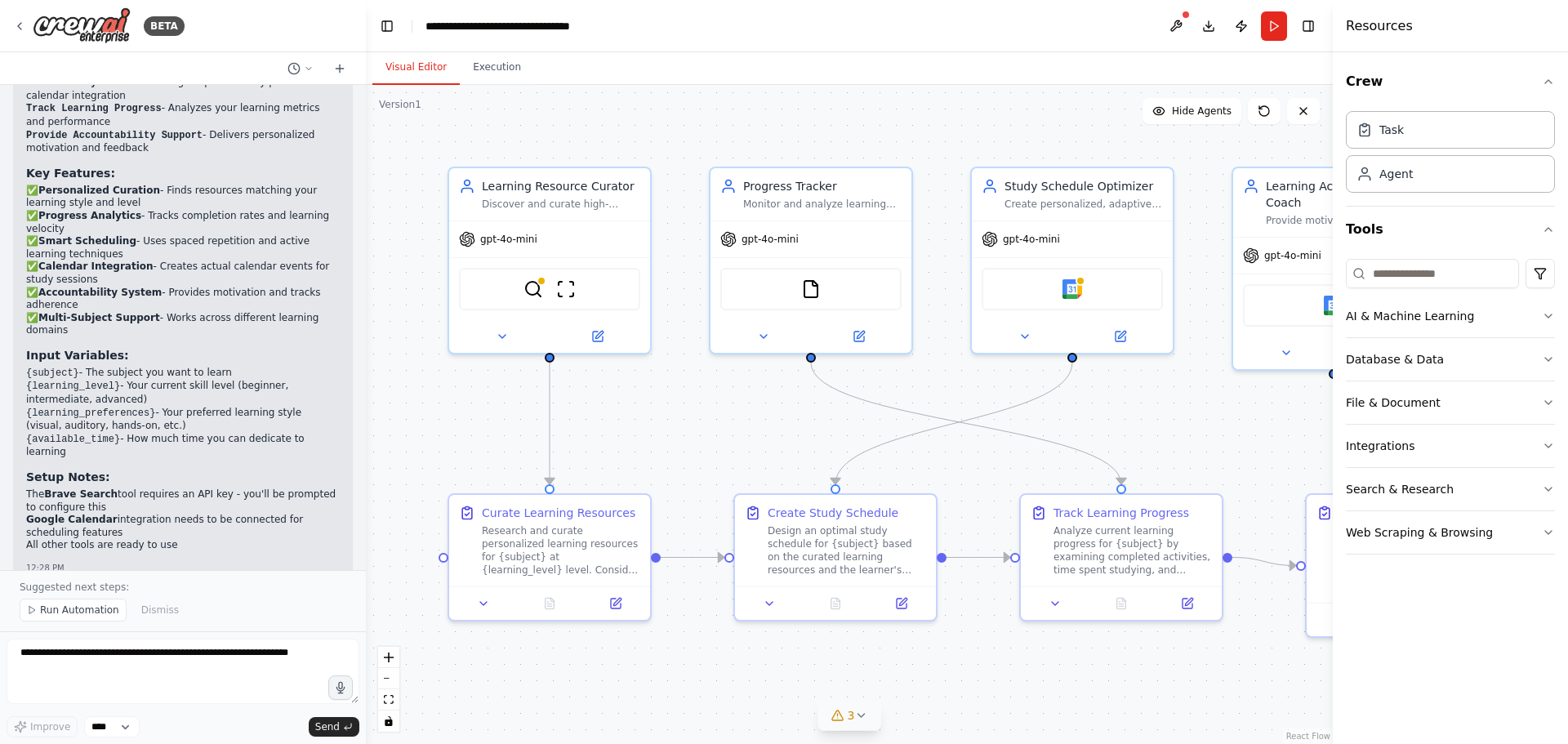
click at [856, 719] on icon at bounding box center [861, 716] width 13 height 13
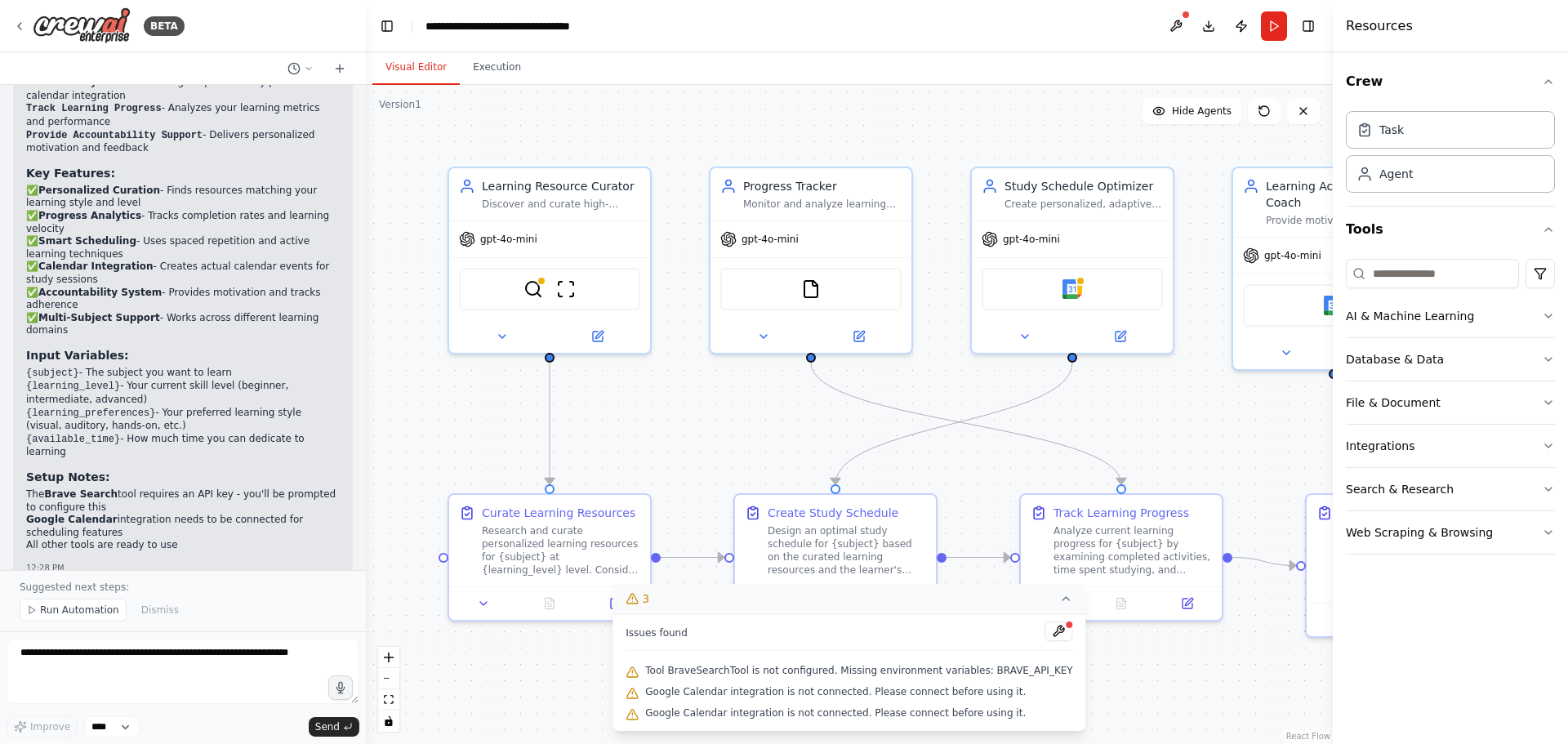
click at [569, 673] on div ".deletable-edge-delete-btn { width: 20px; height: 20px; border: 0px solid #ffff…" at bounding box center [849, 414] width 967 height 659
click at [558, 235] on div "gpt-4o-mini" at bounding box center [550, 236] width 201 height 36
click at [540, 293] on img at bounding box center [533, 286] width 20 height 20
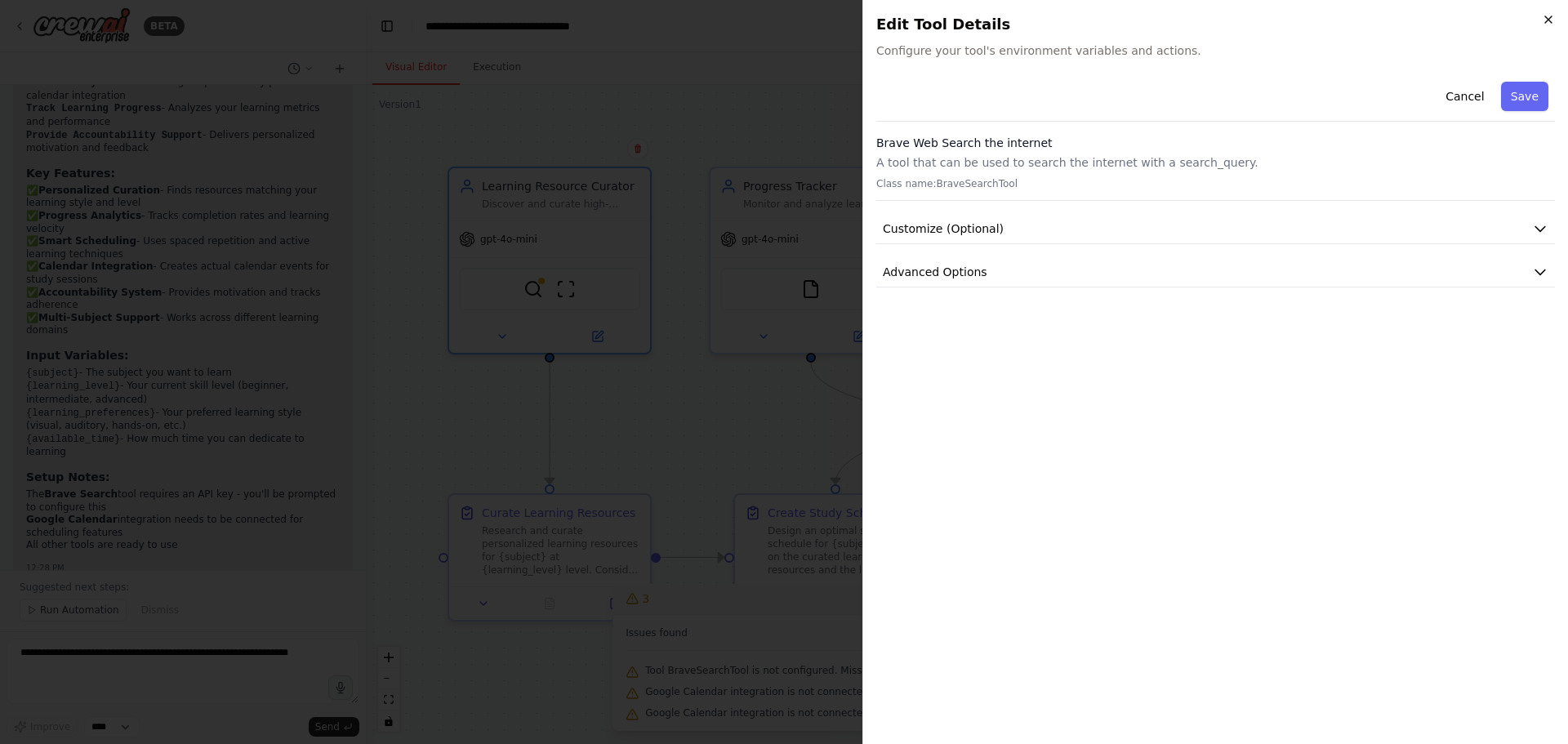
click at [1553, 19] on icon "button" at bounding box center [1548, 20] width 13 height 13
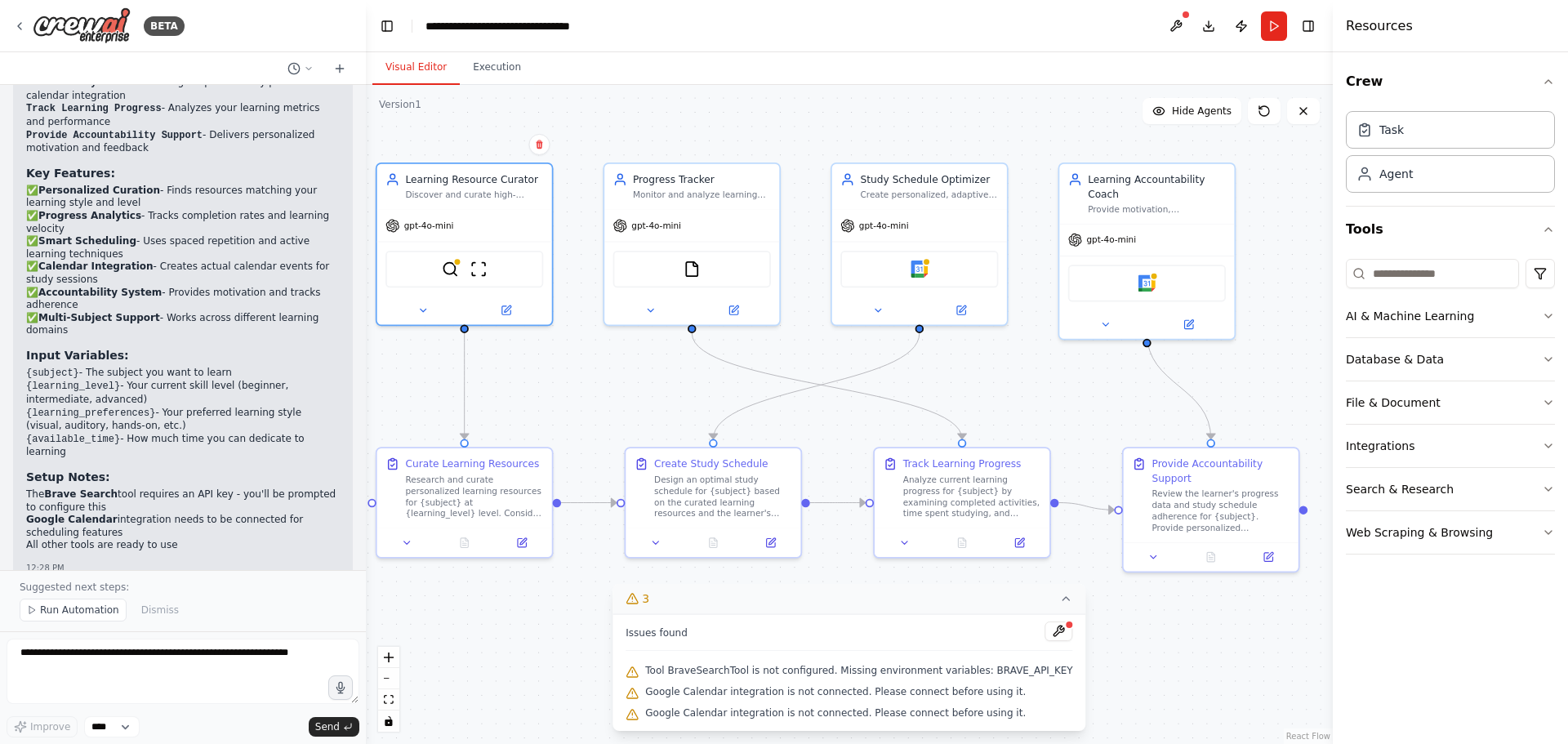
drag, startPoint x: 1155, startPoint y: 654, endPoint x: 1016, endPoint y: 613, distance: 144.9
click at [1016, 613] on div "Version 1 Show Tools Hide Agents .deletable-edge-delete-btn { width: 20px; heig…" at bounding box center [849, 414] width 967 height 659
click at [475, 72] on button "Execution" at bounding box center [497, 68] width 74 height 35
click at [411, 73] on button "Visual Editor" at bounding box center [416, 68] width 87 height 35
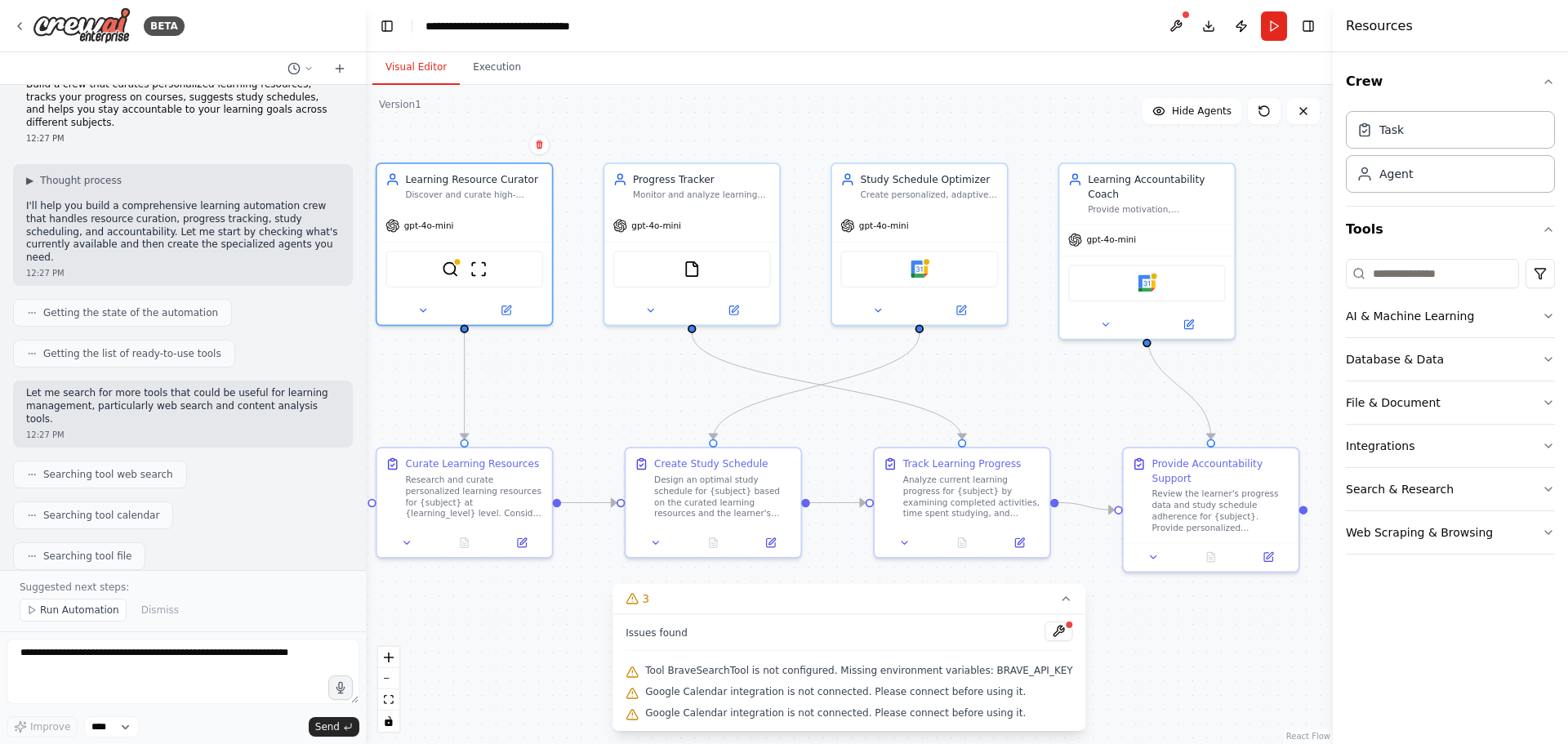
scroll to position [0, 0]
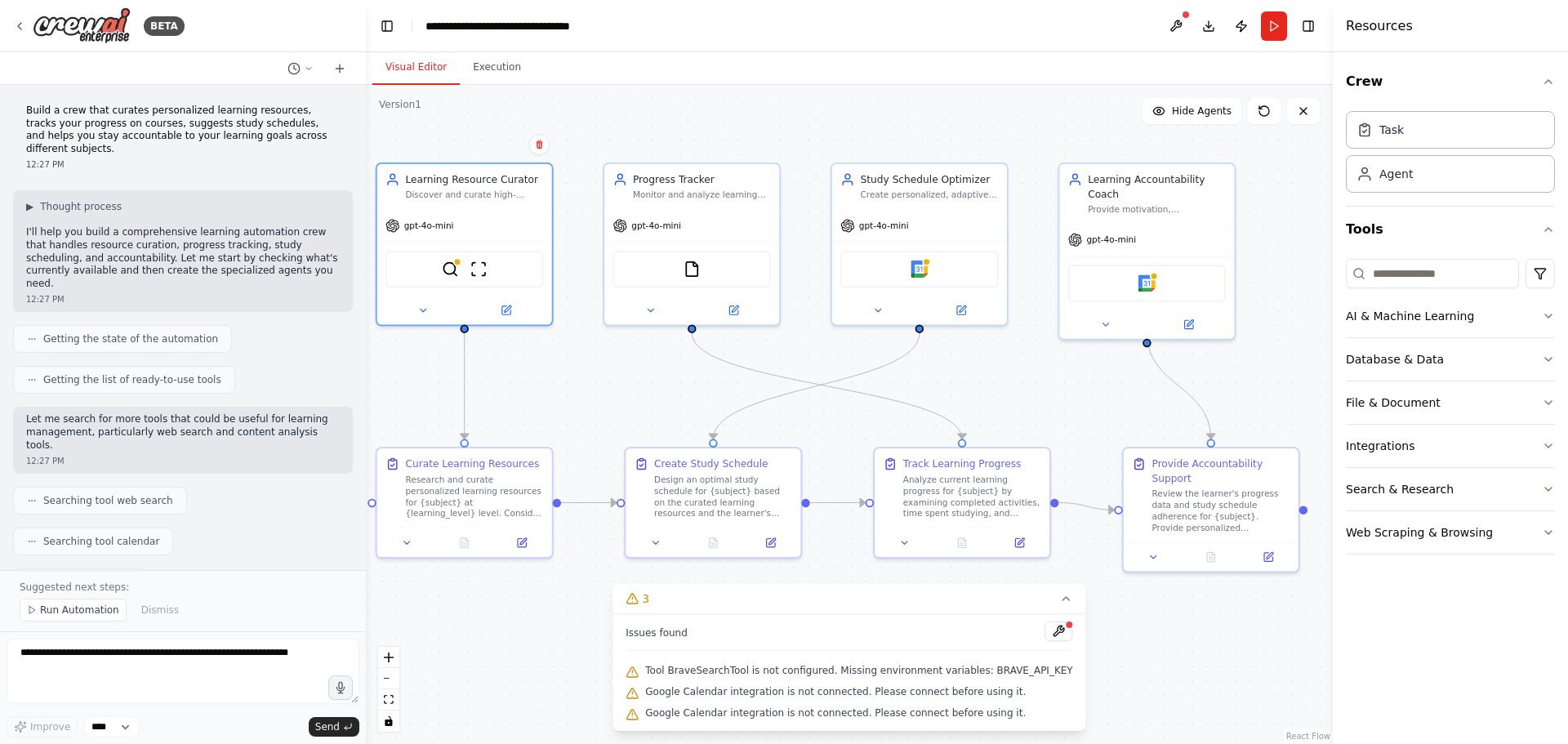
click at [658, 21] on header "**********" at bounding box center [849, 26] width 967 height 52
click at [84, 26] on img at bounding box center [82, 26] width 98 height 37
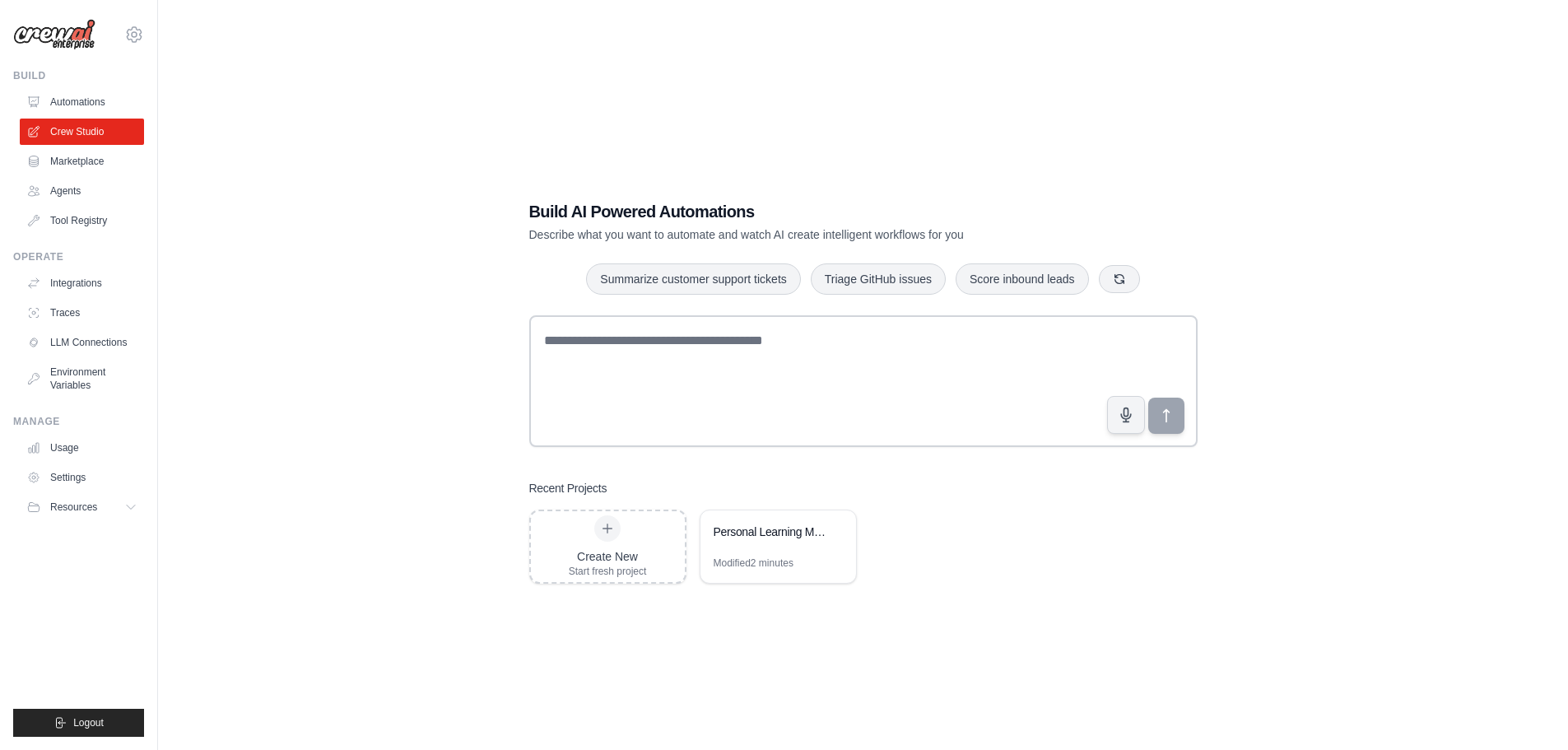
click at [62, 32] on img at bounding box center [54, 35] width 82 height 32
click at [122, 510] on button "Resources" at bounding box center [84, 507] width 125 height 27
click at [85, 537] on span "Documentation" at bounding box center [91, 535] width 66 height 13
click at [45, 94] on link "Automations" at bounding box center [84, 102] width 125 height 27
